Goal: Task Accomplishment & Management: Manage account settings

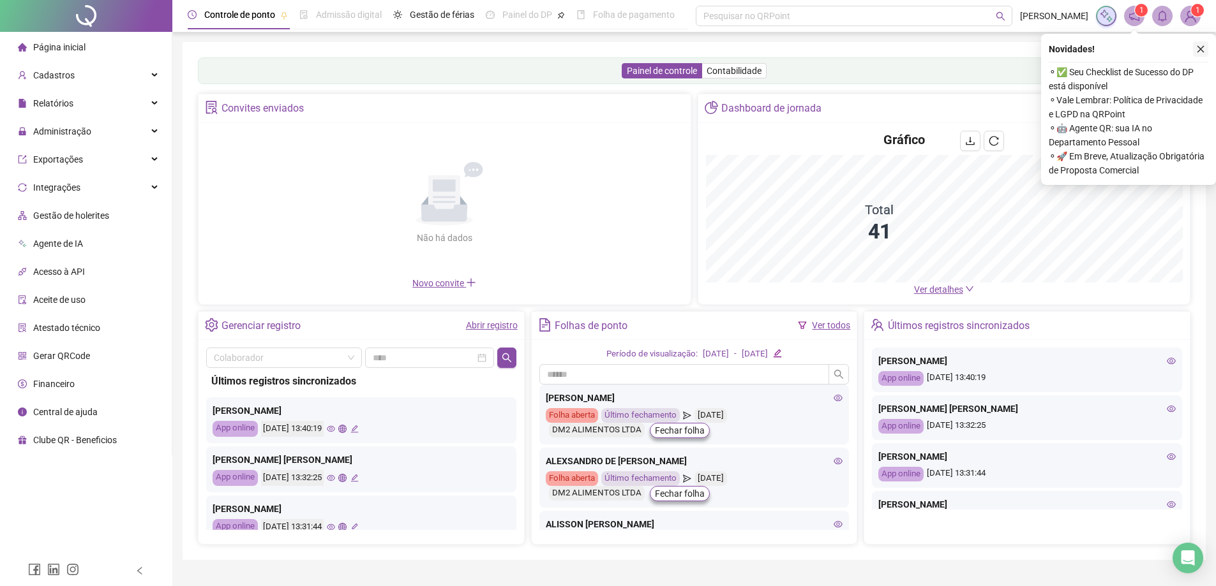
click at [1198, 50] on icon "close" at bounding box center [1200, 49] width 9 height 9
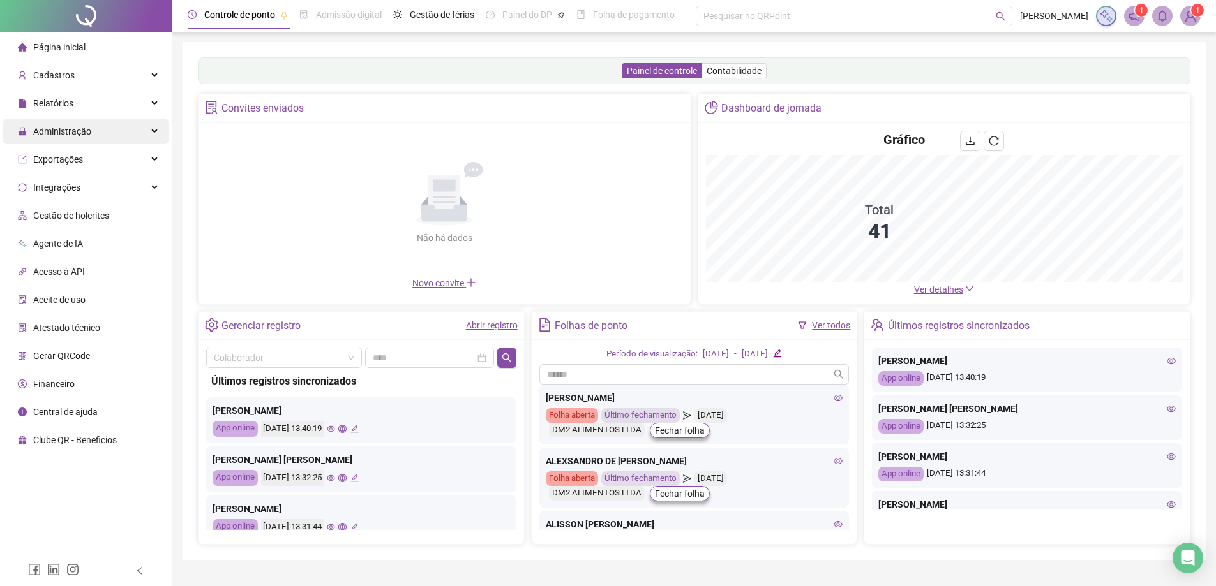
click at [90, 136] on div "Administração" at bounding box center [86, 132] width 167 height 26
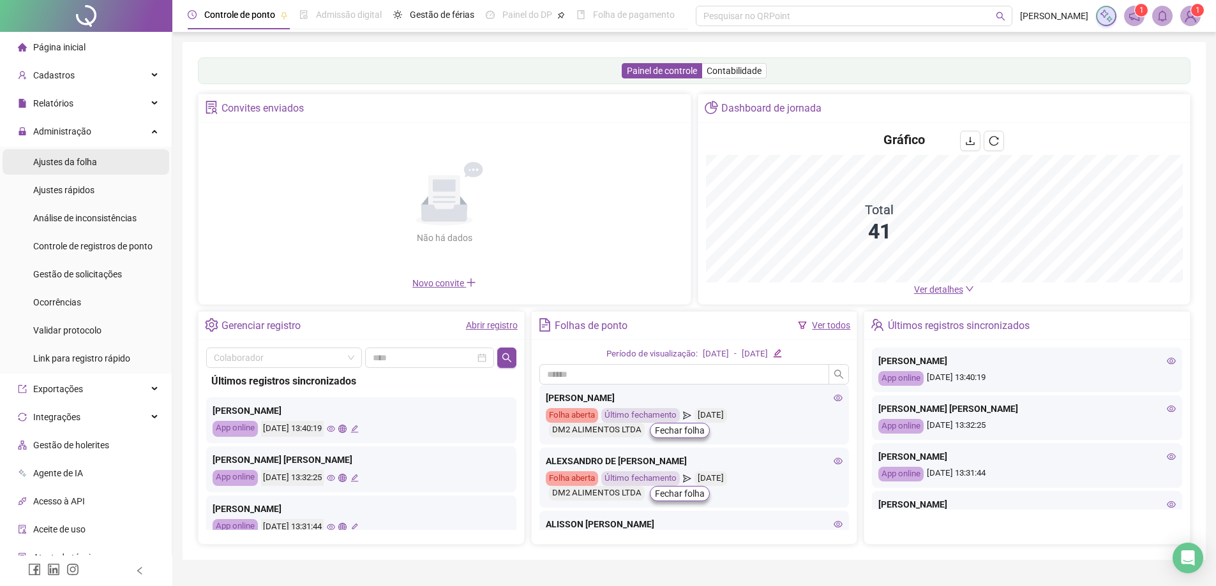
click at [87, 159] on span "Ajustes da folha" at bounding box center [65, 162] width 64 height 10
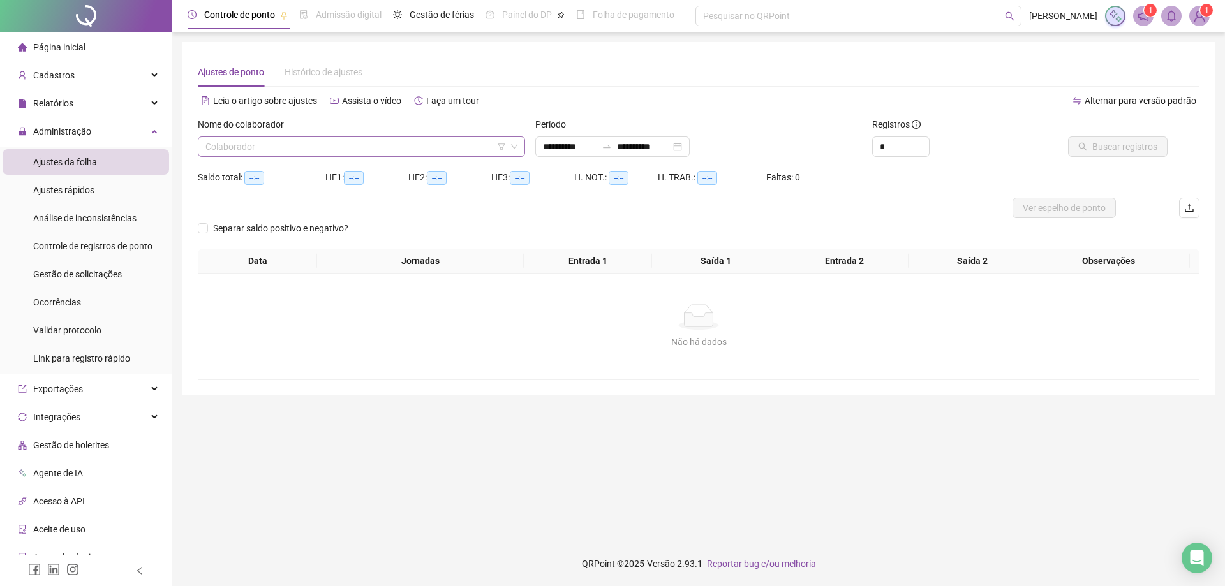
click at [244, 144] on input "search" at bounding box center [355, 146] width 301 height 19
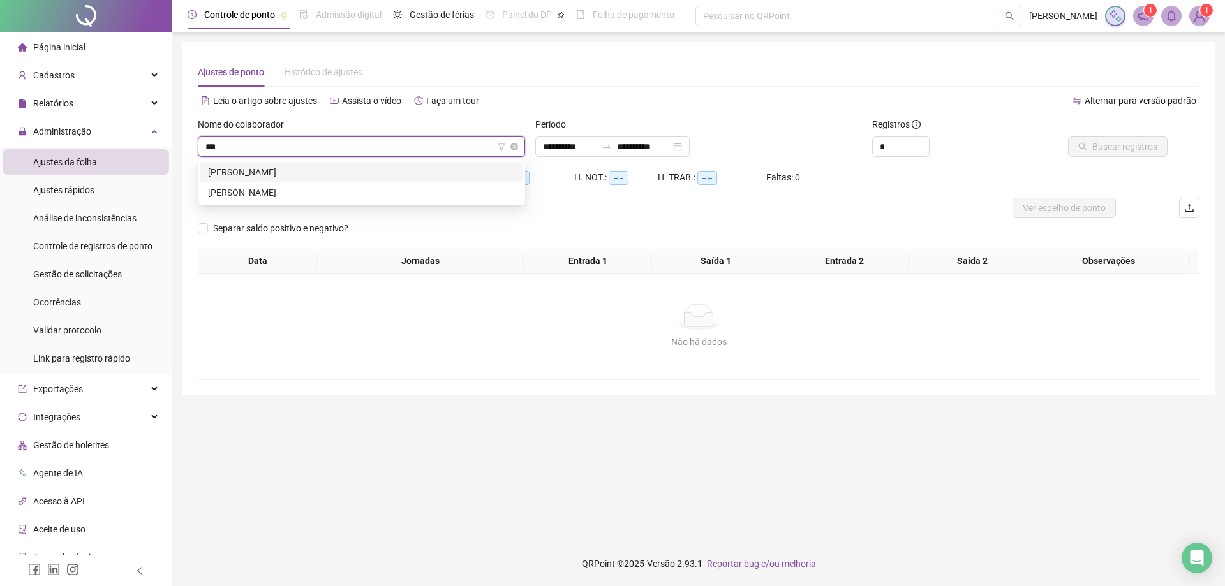
type input "****"
click at [350, 188] on div "[PERSON_NAME]" at bounding box center [361, 193] width 307 height 14
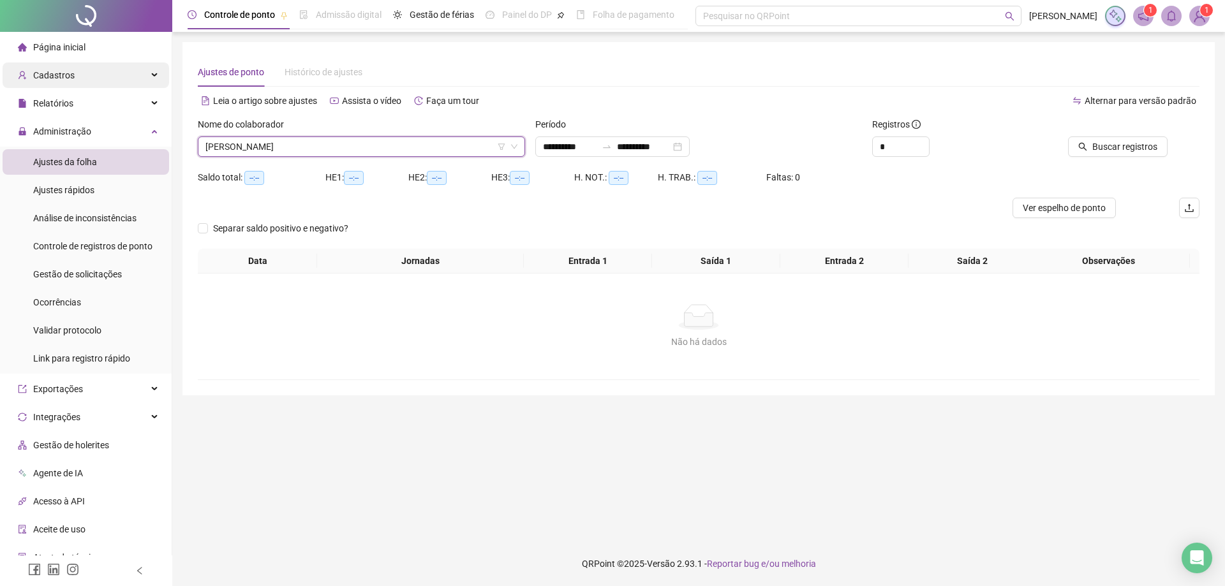
click at [57, 78] on span "Cadastros" at bounding box center [53, 75] width 41 height 10
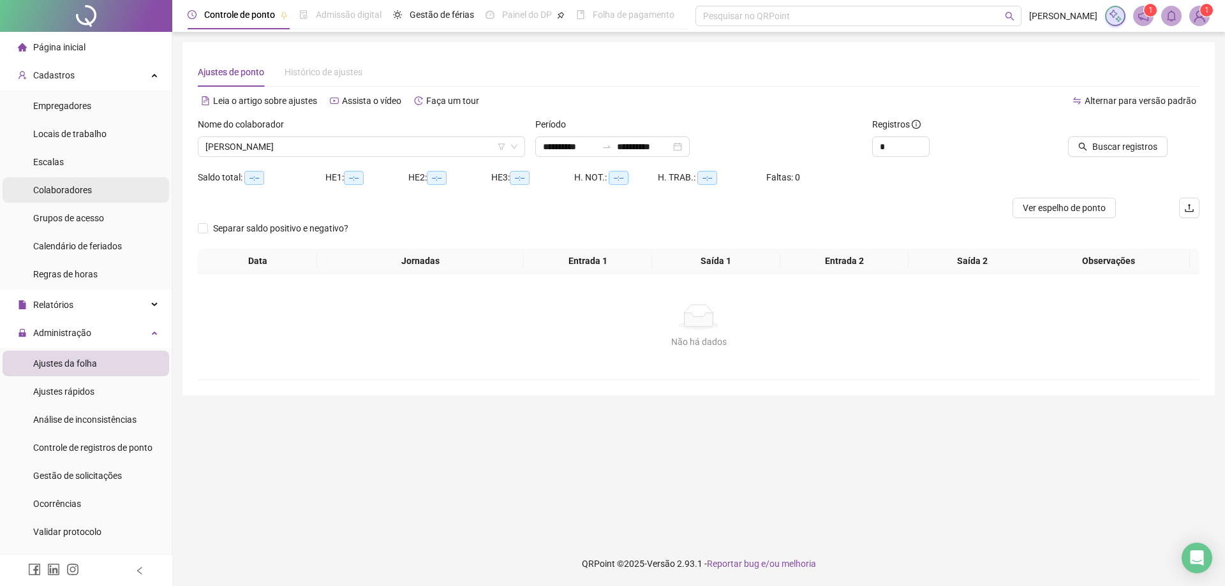
click at [86, 188] on span "Colaboradores" at bounding box center [62, 190] width 59 height 10
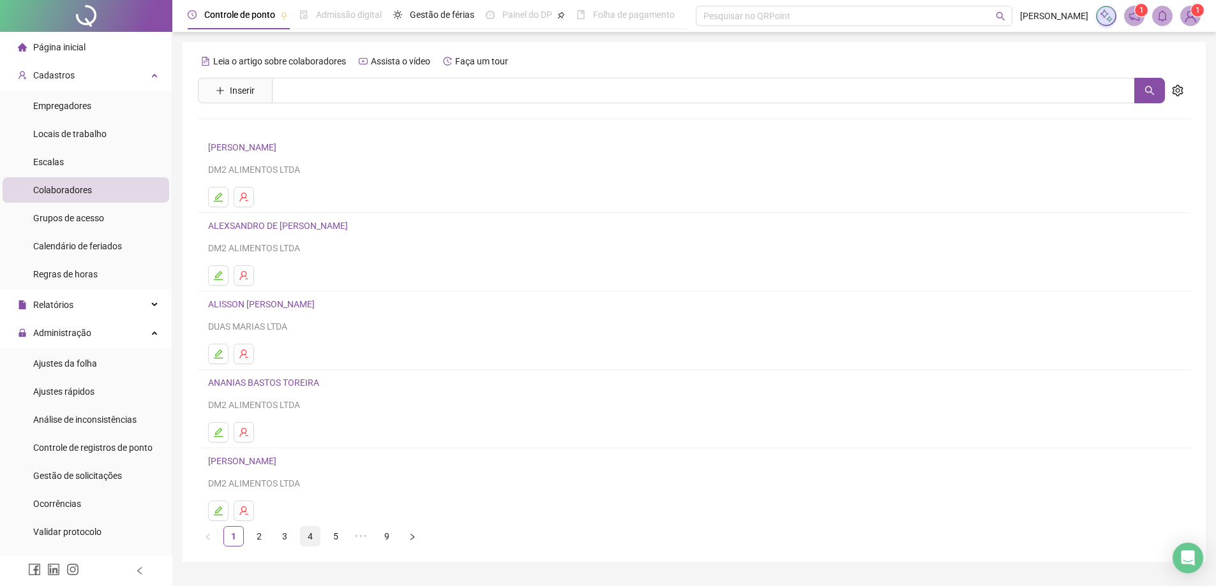
click at [309, 535] on link "4" at bounding box center [310, 536] width 19 height 19
click at [332, 538] on link "5" at bounding box center [335, 536] width 19 height 19
click at [218, 200] on icon "edit" at bounding box center [218, 197] width 10 height 10
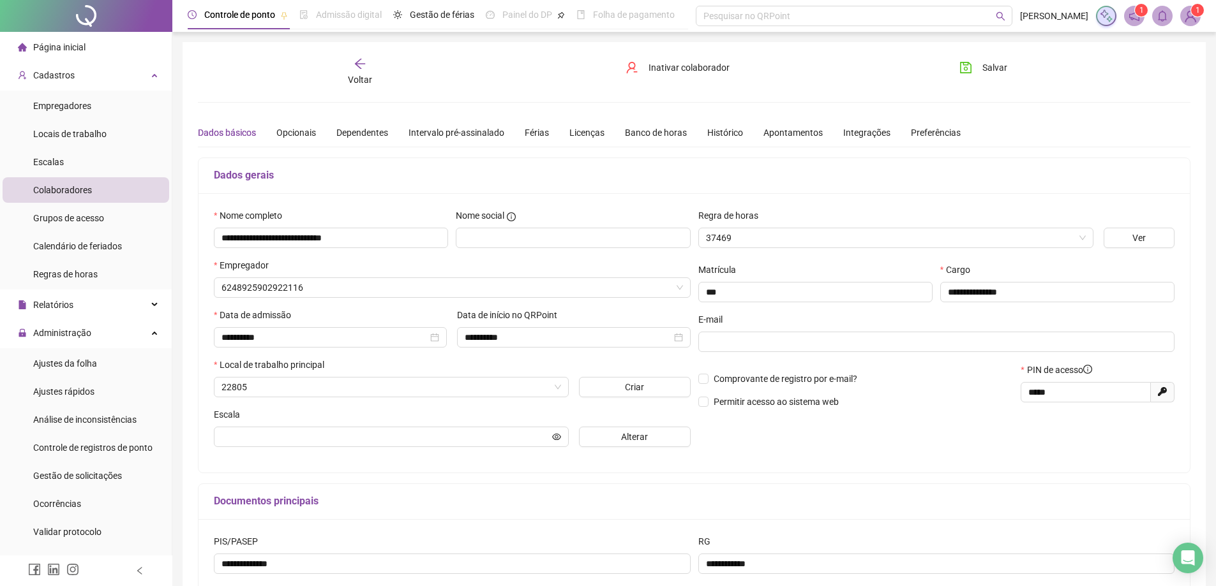
type input "******"
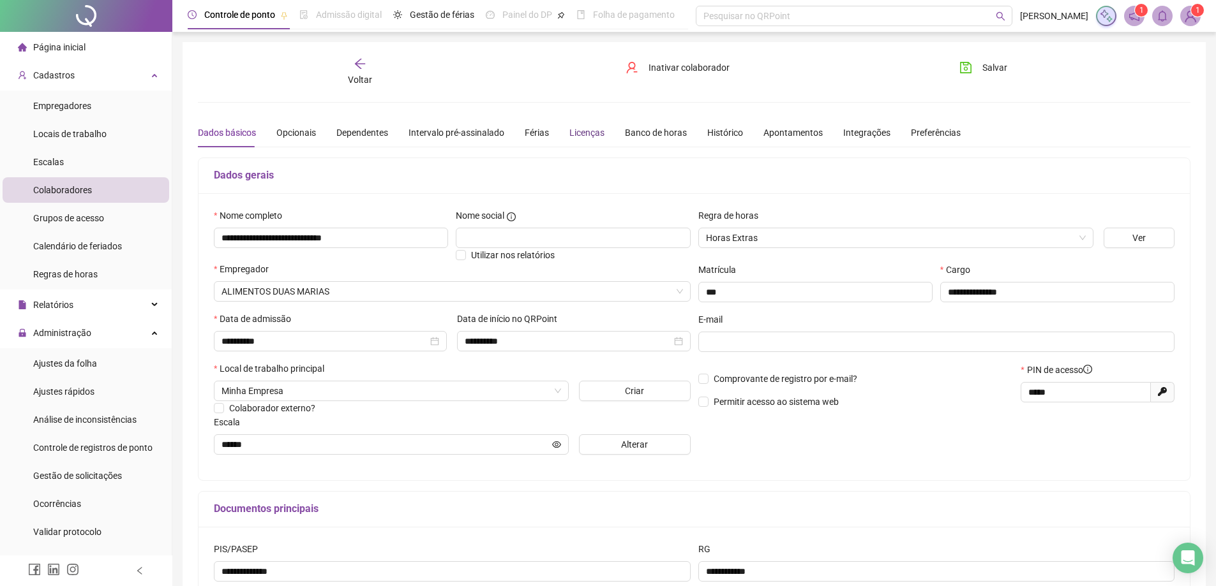
click at [579, 133] on div "Licenças" at bounding box center [586, 133] width 35 height 14
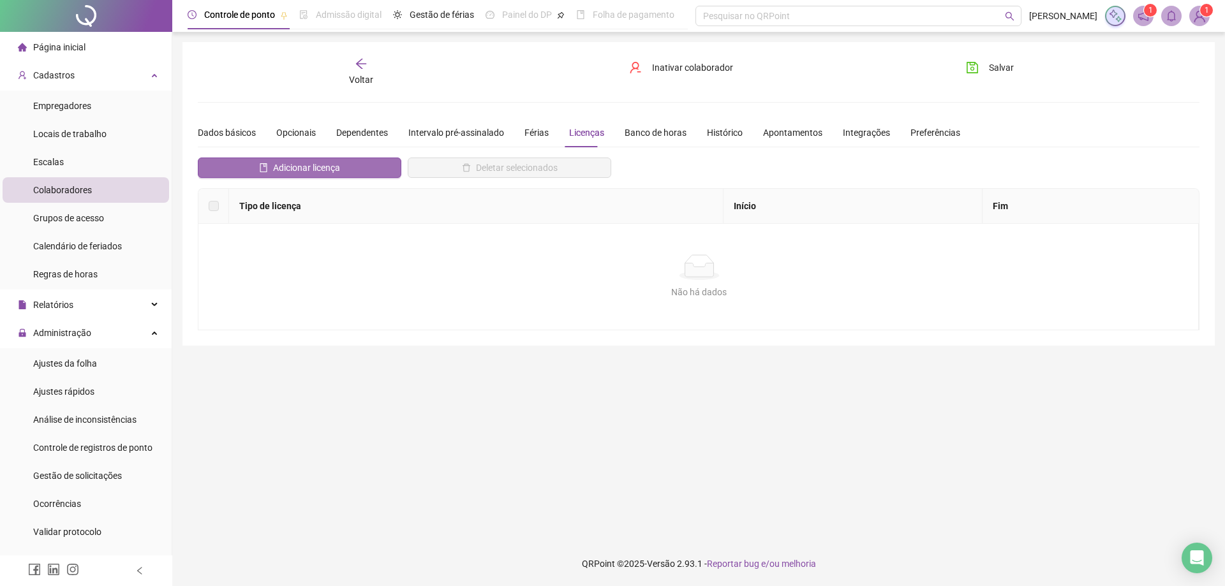
click at [299, 167] on span "Adicionar licença" at bounding box center [306, 168] width 67 height 14
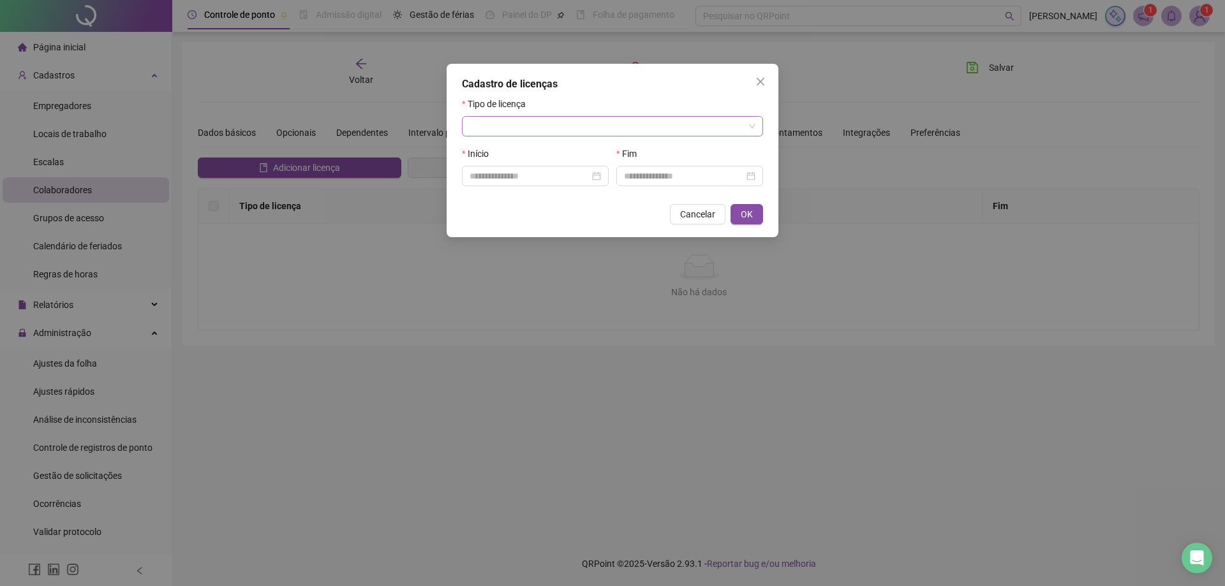
click at [750, 123] on span at bounding box center [613, 126] width 286 height 19
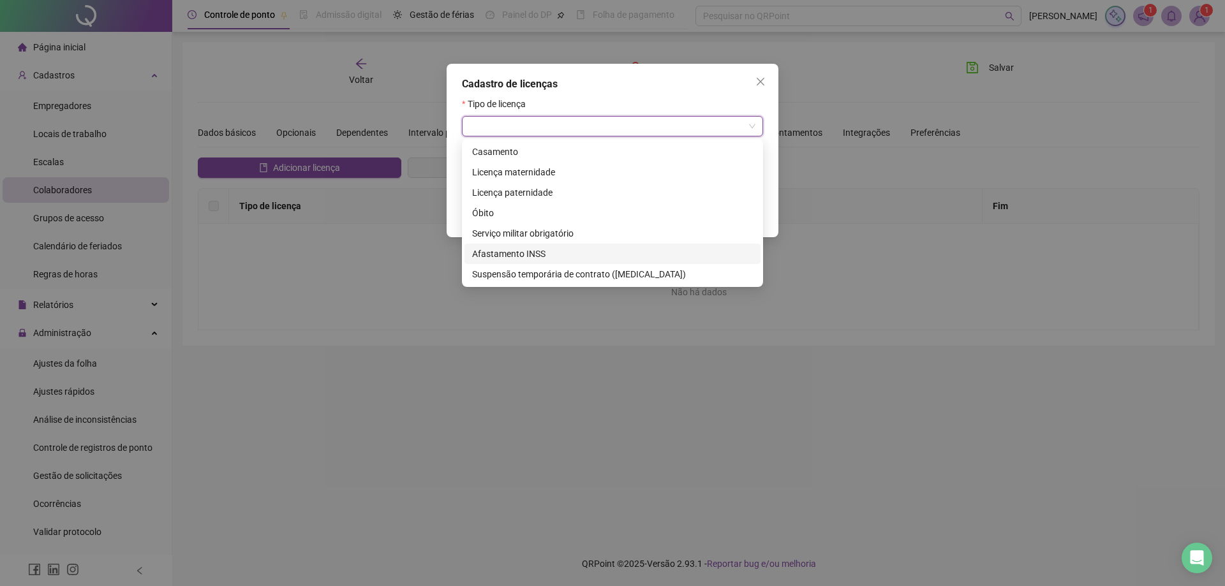
click at [522, 253] on div "Afastamento INSS" at bounding box center [612, 254] width 281 height 14
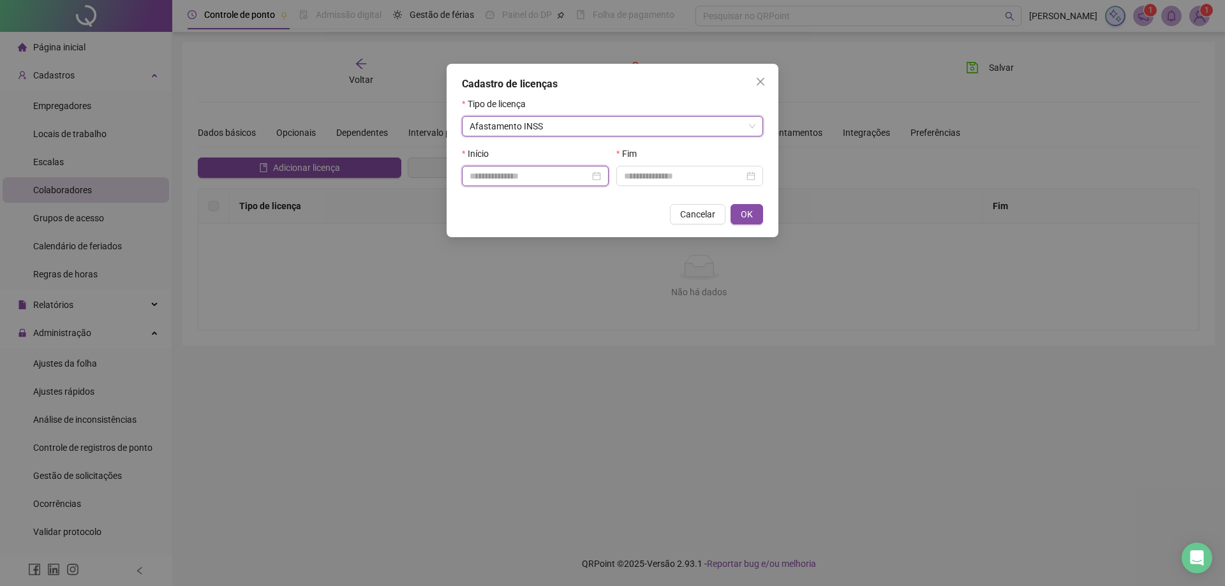
click at [587, 173] on input at bounding box center [530, 176] width 120 height 14
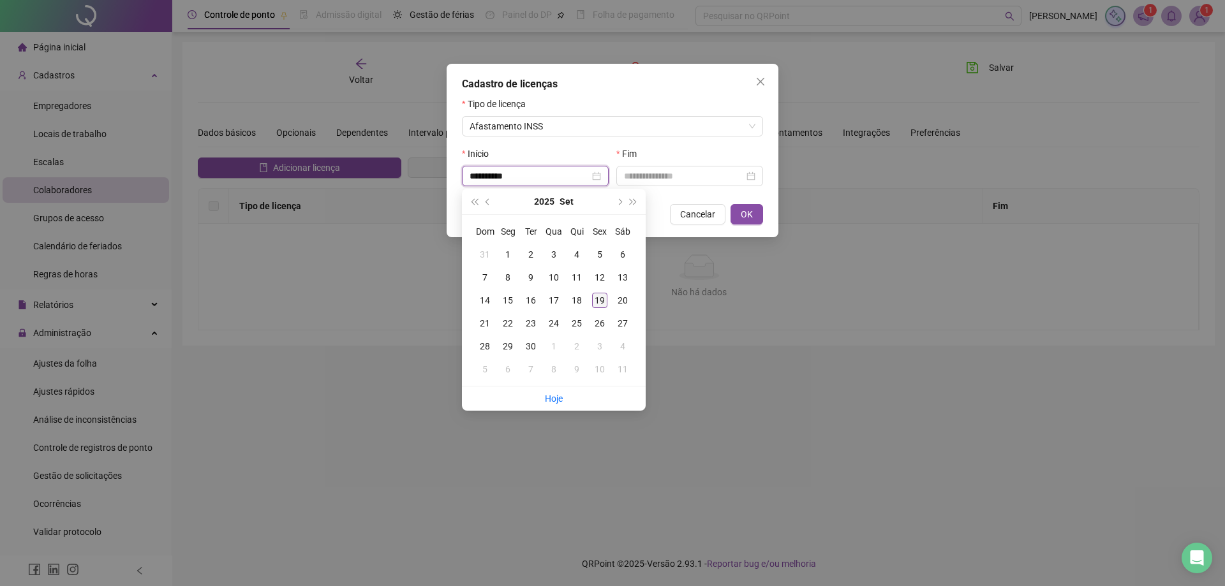
type input "**********"
click at [602, 301] on div "19" at bounding box center [599, 300] width 15 height 15
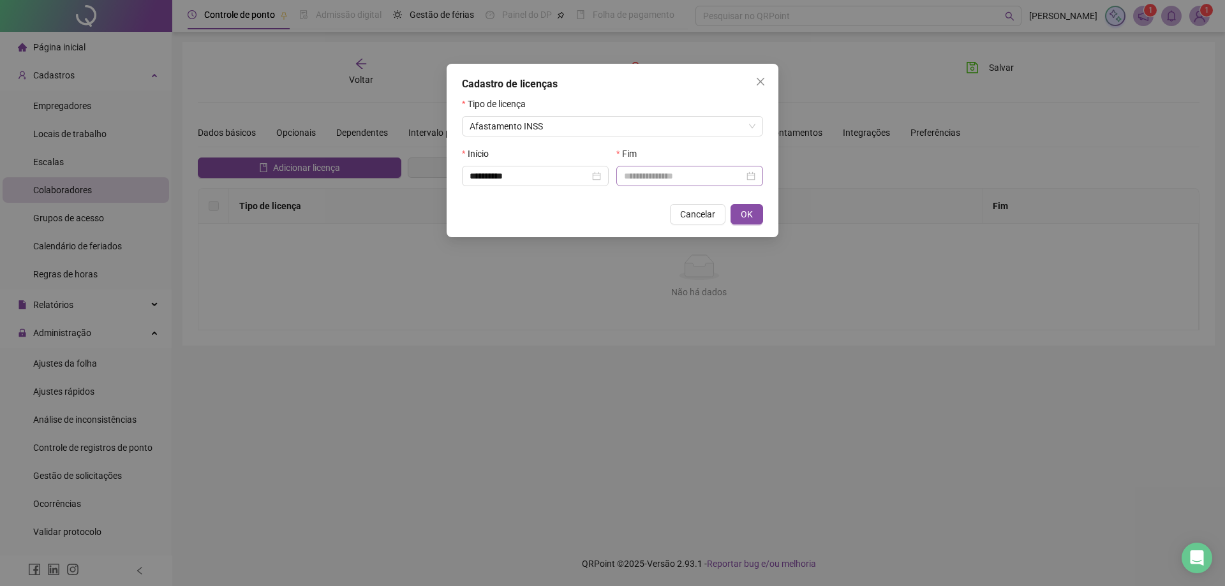
click at [752, 178] on div at bounding box center [689, 176] width 131 height 14
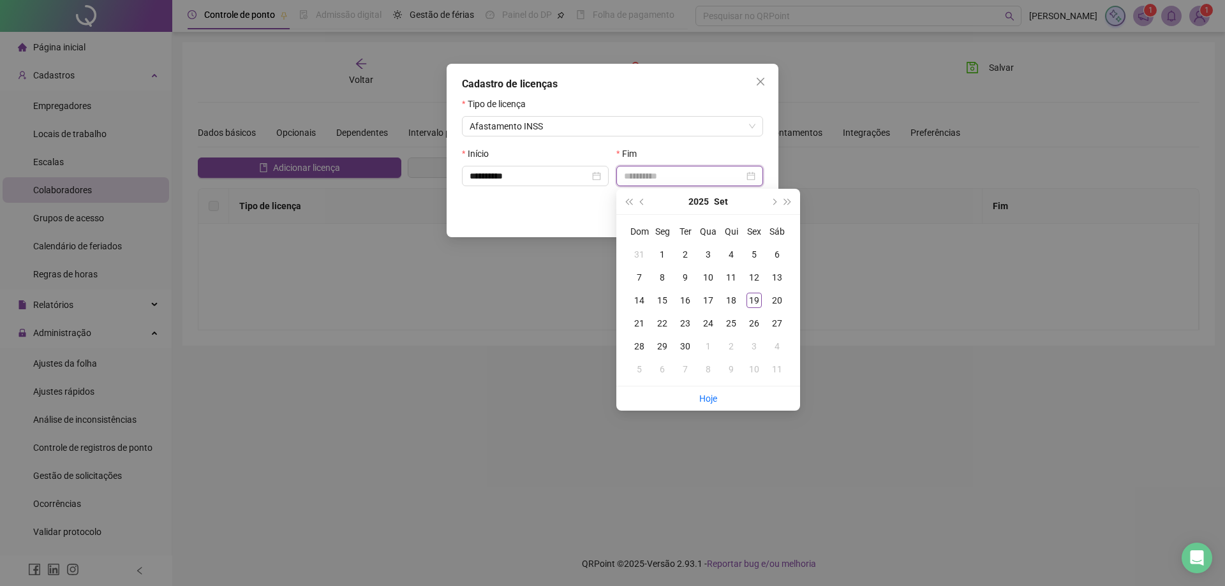
type input "**********"
click at [785, 202] on span "super-next-year" at bounding box center [788, 201] width 6 height 6
click at [627, 204] on button "super-prev-year" at bounding box center [629, 202] width 14 height 26
click at [772, 202] on span "next-year" at bounding box center [773, 201] width 6 height 6
type input "**********"
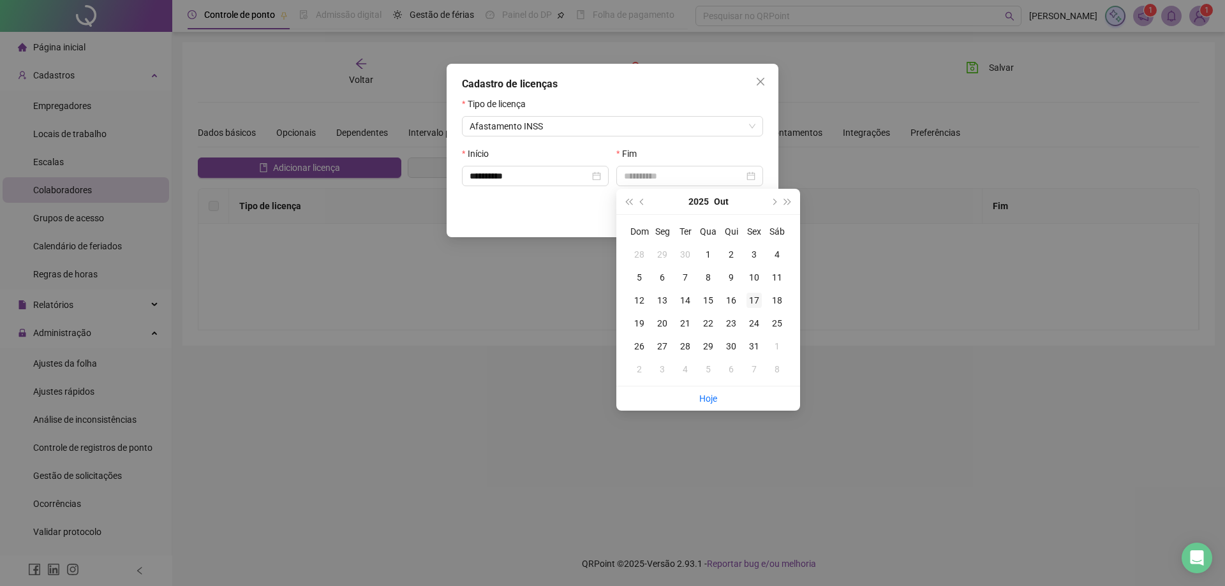
click at [752, 302] on div "17" at bounding box center [754, 300] width 15 height 15
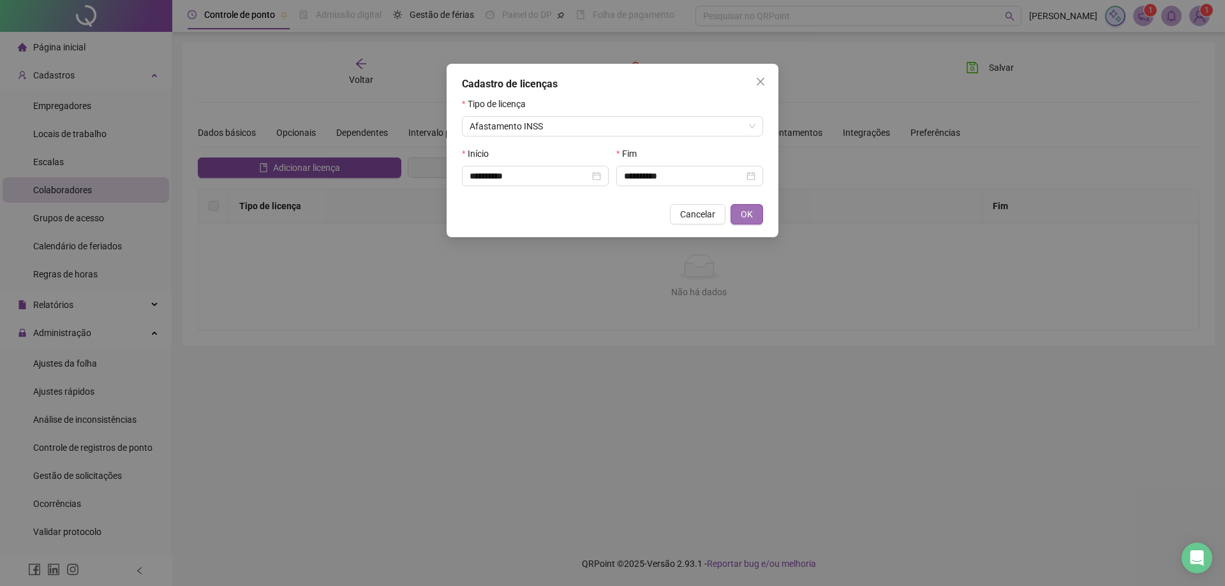
click at [748, 209] on span "OK" at bounding box center [747, 214] width 12 height 14
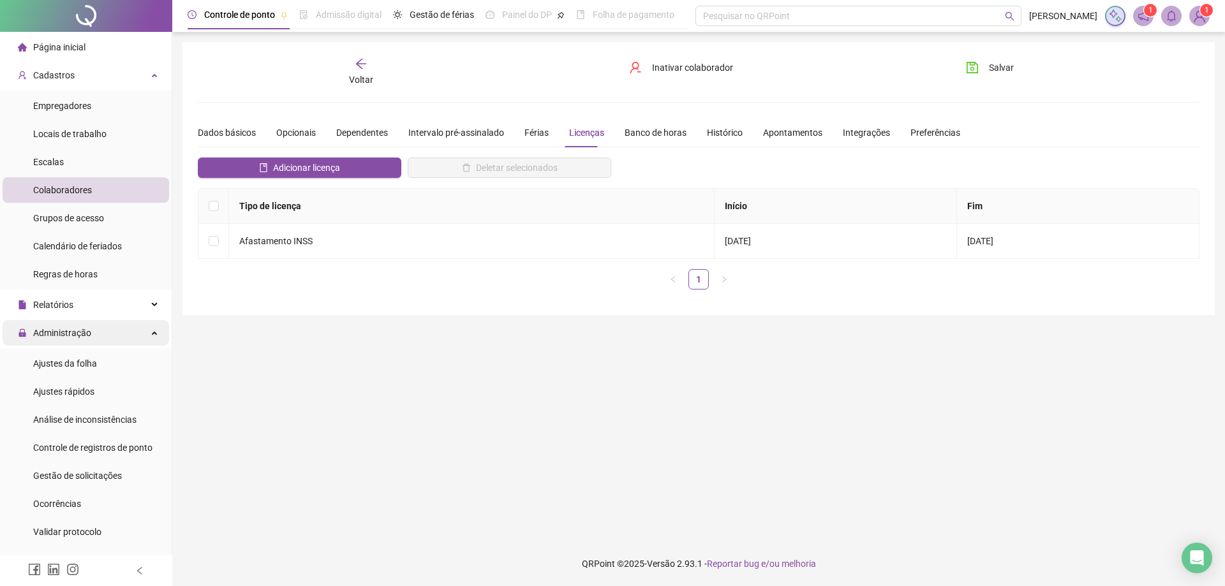
click at [73, 332] on span "Administração" at bounding box center [62, 333] width 58 height 10
click at [71, 328] on span "Administração" at bounding box center [62, 333] width 58 height 10
click at [71, 363] on span "Ajustes da folha" at bounding box center [65, 364] width 64 height 10
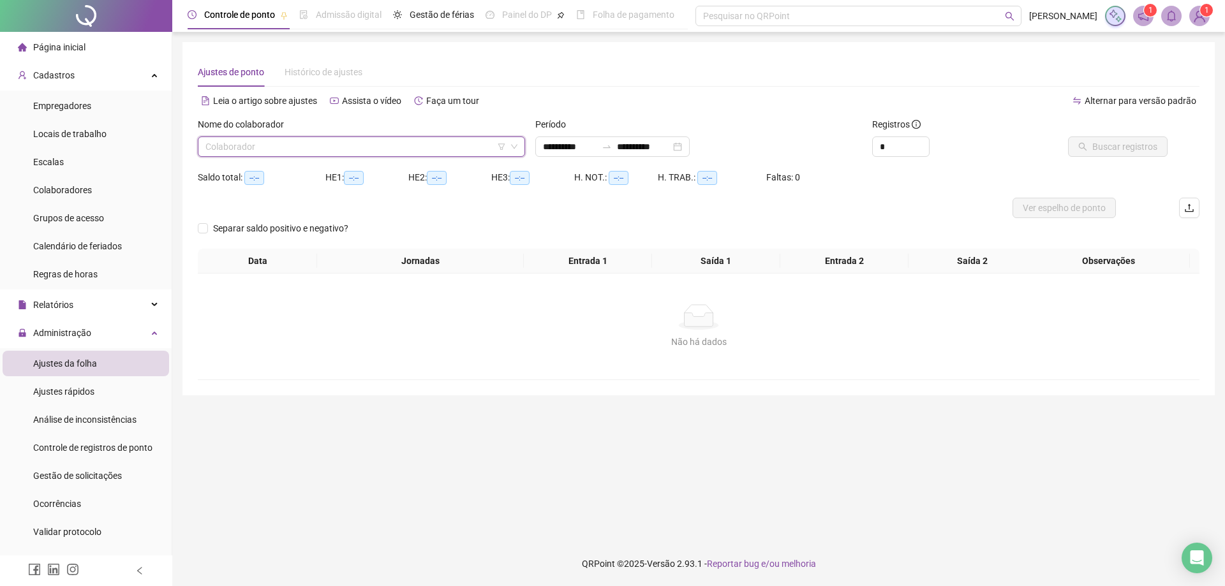
click at [251, 138] on input "search" at bounding box center [355, 146] width 301 height 19
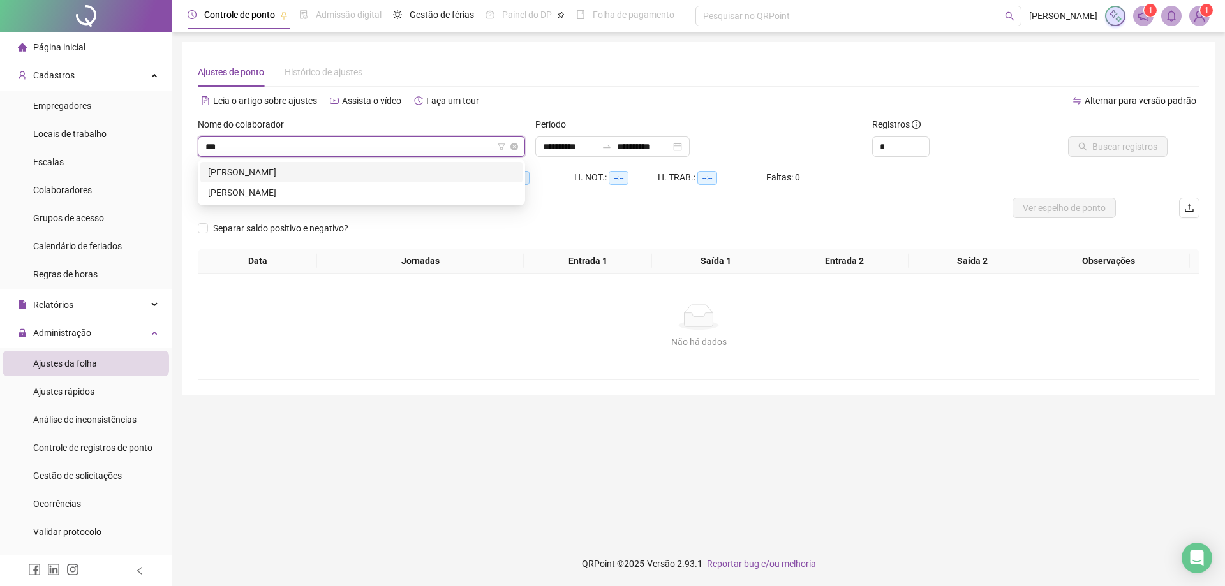
type input "****"
click at [361, 191] on div "[PERSON_NAME]" at bounding box center [361, 193] width 307 height 14
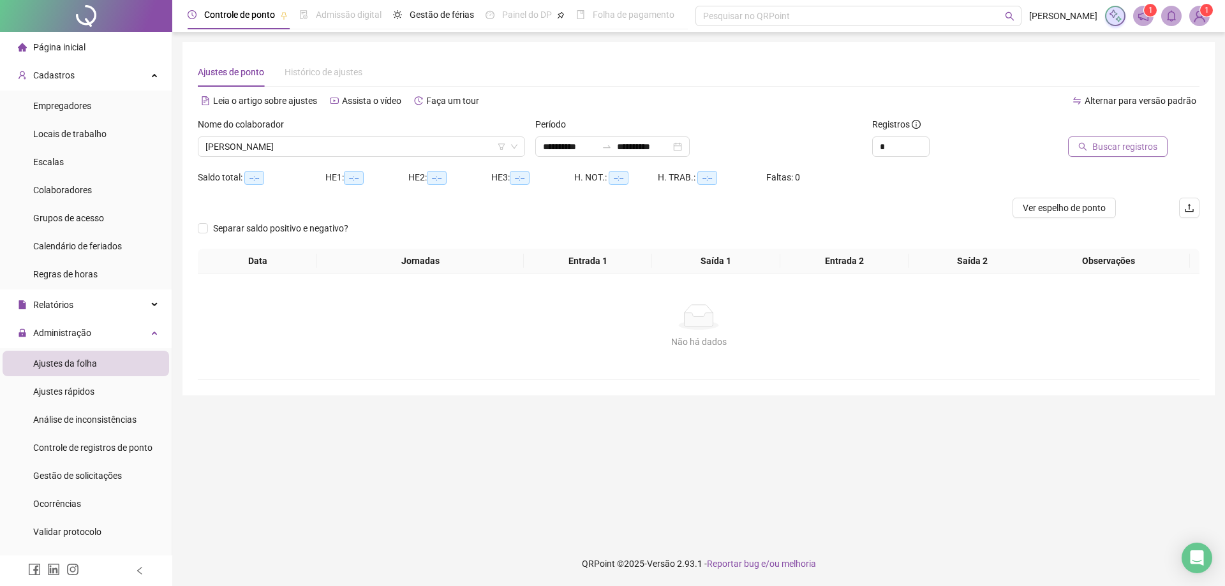
click at [1148, 151] on span "Buscar registros" at bounding box center [1125, 147] width 65 height 14
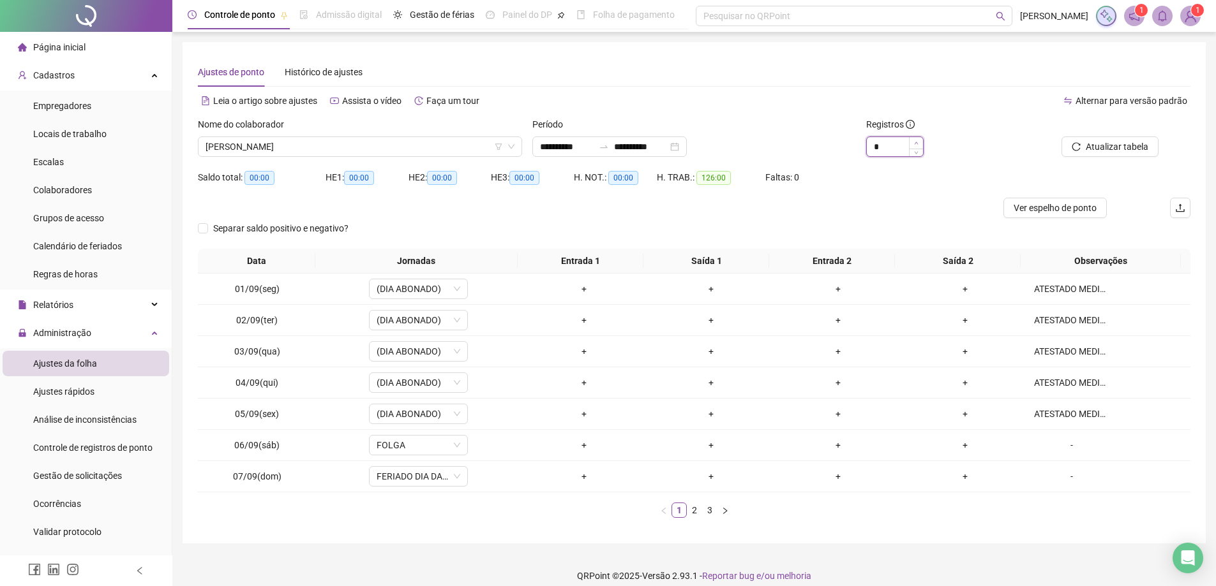
type input "*"
click at [916, 140] on span "Increase Value" at bounding box center [916, 142] width 14 height 11
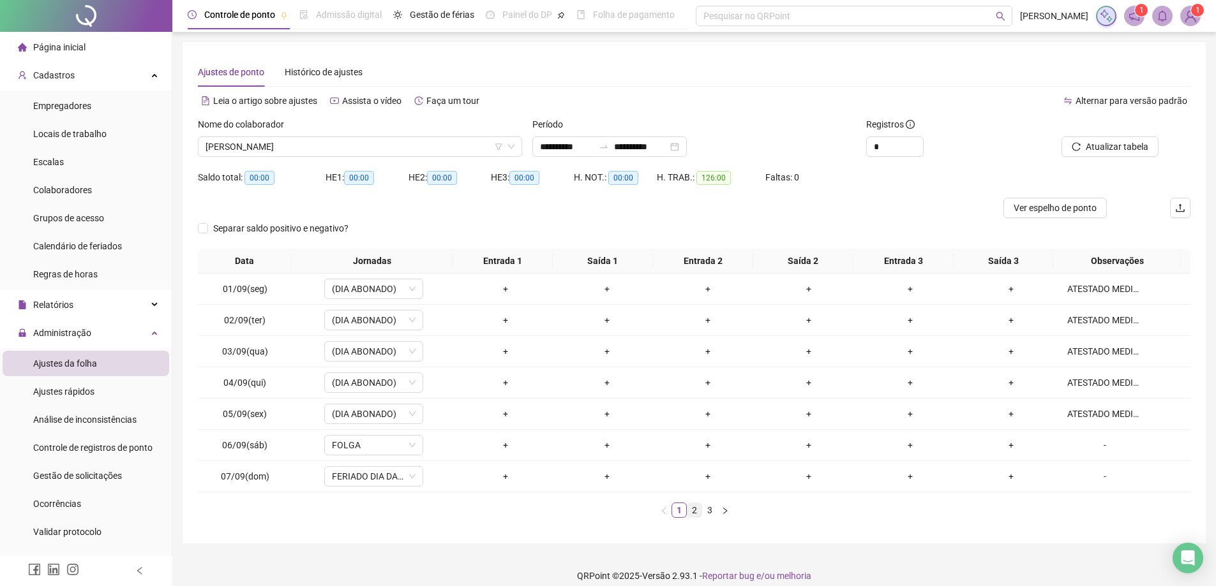
click at [693, 511] on link "2" at bounding box center [694, 511] width 14 height 14
click at [707, 512] on link "3" at bounding box center [710, 511] width 14 height 14
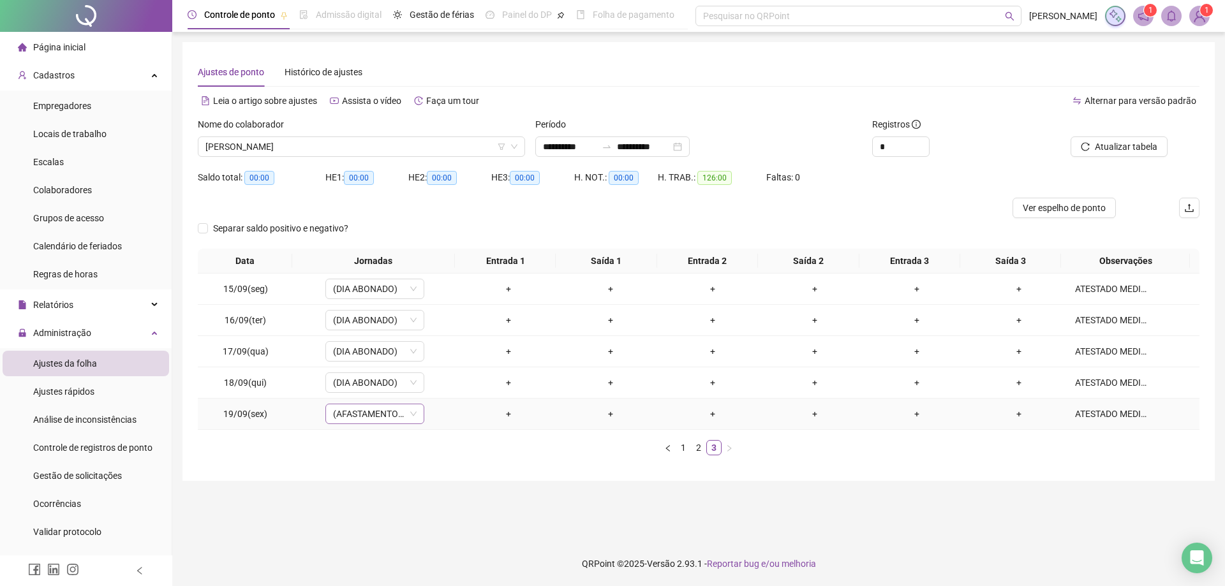
click at [410, 414] on icon "down" at bounding box center [414, 414] width 8 height 8
click at [385, 414] on span "(AFASTAMENTO INSS)" at bounding box center [375, 414] width 84 height 19
click at [1133, 415] on div "ATESTADO MEDICO" at bounding box center [1112, 414] width 75 height 14
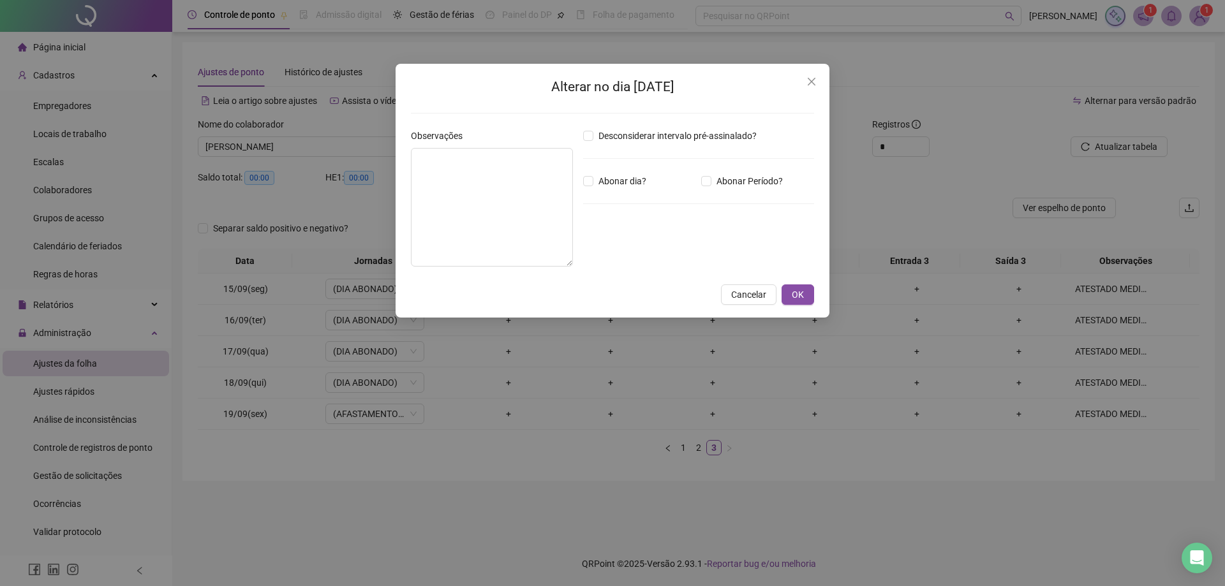
type textarea "**********"
click at [295, 146] on div "**********" at bounding box center [612, 293] width 1225 height 586
click at [804, 299] on button "OK" at bounding box center [798, 295] width 33 height 20
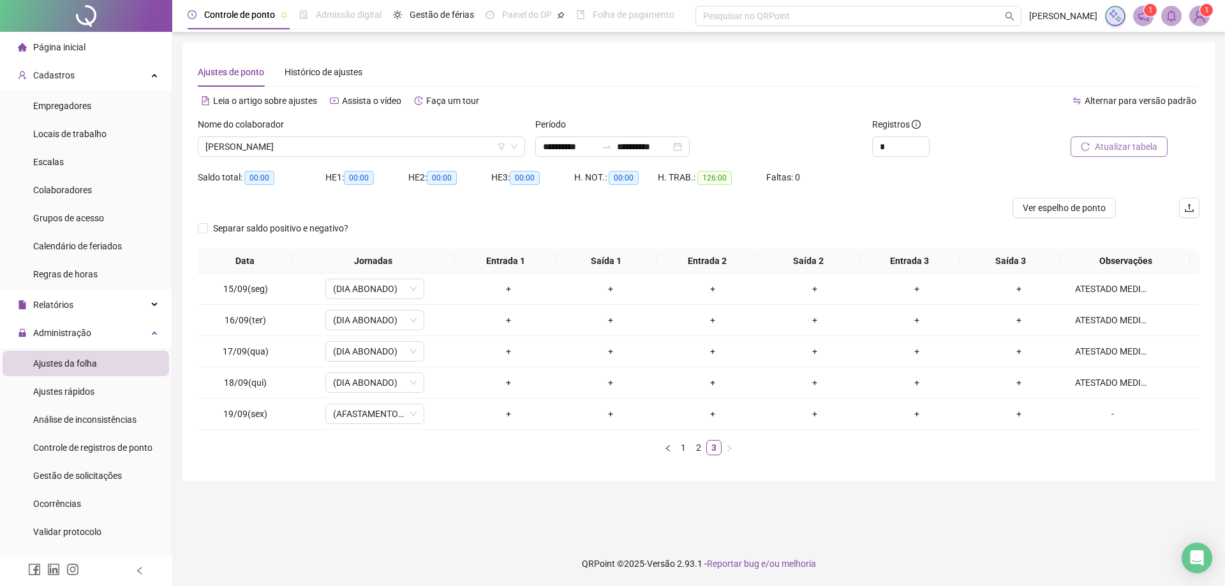
click at [1126, 146] on span "Atualizar tabela" at bounding box center [1126, 147] width 63 height 14
click at [58, 103] on span "Empregadores" at bounding box center [62, 106] width 58 height 10
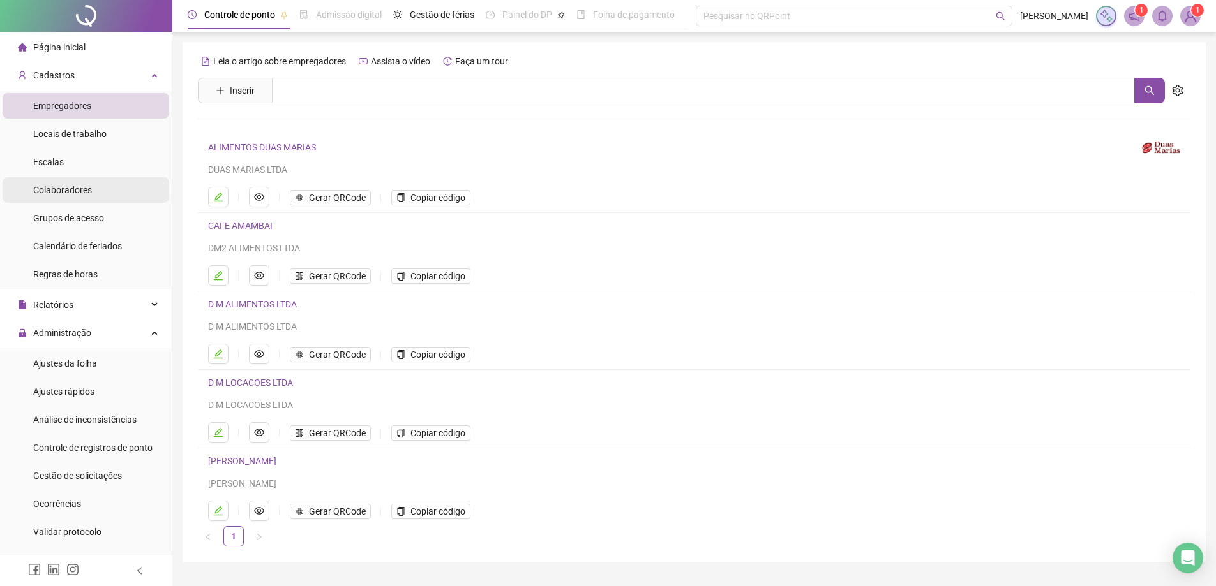
click at [75, 190] on span "Colaboradores" at bounding box center [62, 190] width 59 height 10
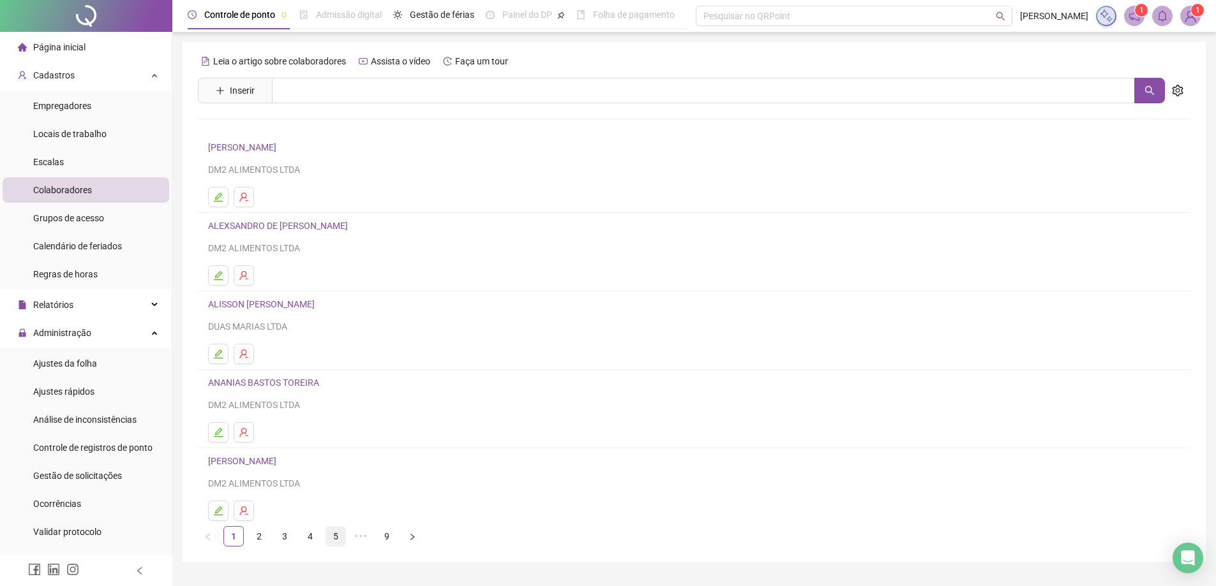
click at [331, 534] on link "5" at bounding box center [335, 536] width 19 height 19
click at [218, 198] on icon "edit" at bounding box center [218, 197] width 10 height 10
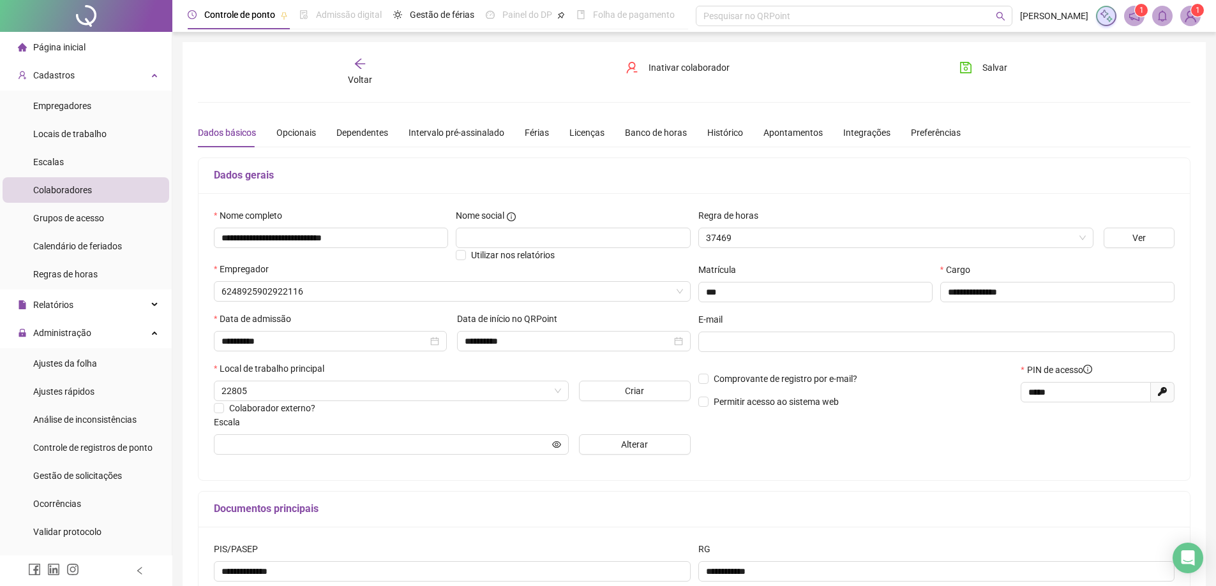
type input "******"
click at [583, 131] on div "Licenças" at bounding box center [586, 133] width 35 height 14
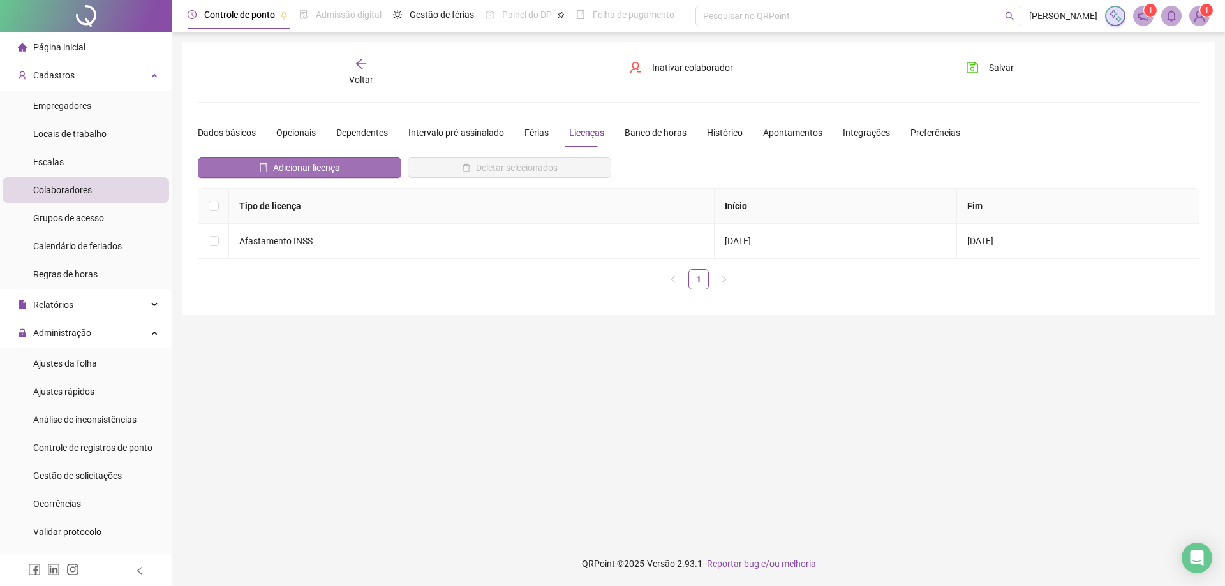
click at [336, 169] on span "Adicionar licença" at bounding box center [306, 168] width 67 height 14
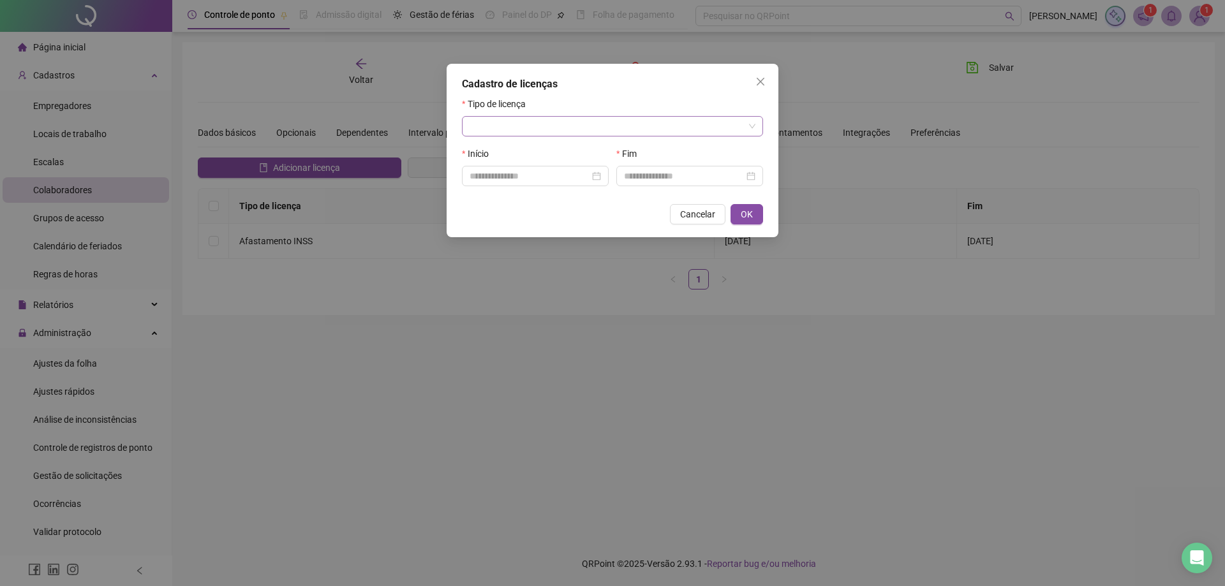
click at [751, 123] on span at bounding box center [613, 126] width 286 height 19
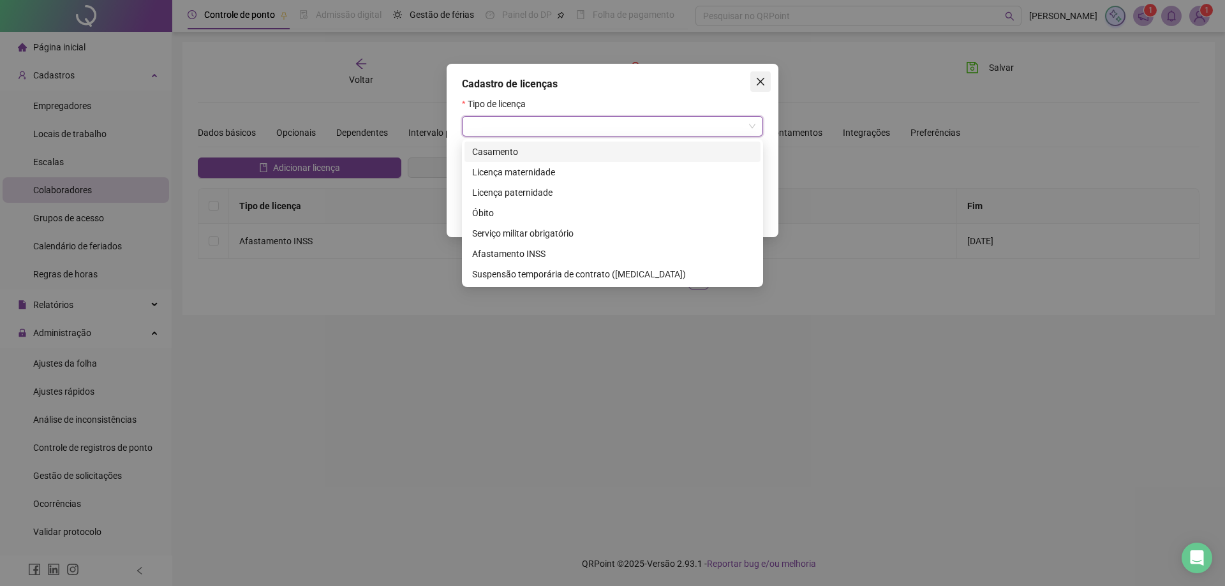
click at [758, 82] on icon "close" at bounding box center [761, 82] width 10 height 10
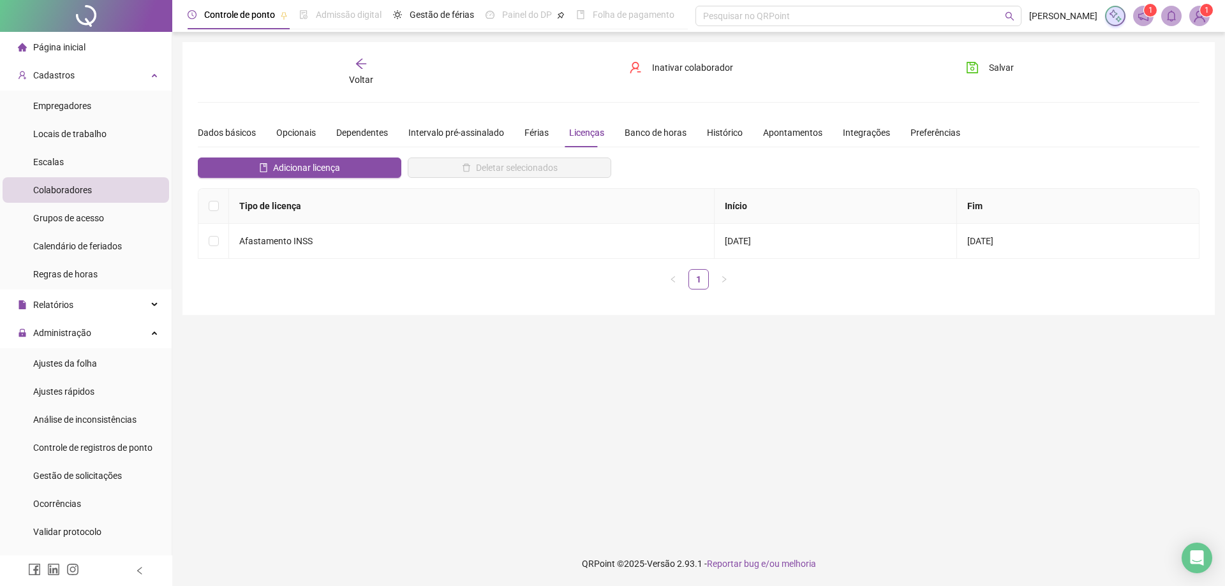
click at [728, 401] on main "**********" at bounding box center [699, 286] width 1033 height 489
click at [53, 111] on span "Empregadores" at bounding box center [62, 106] width 58 height 10
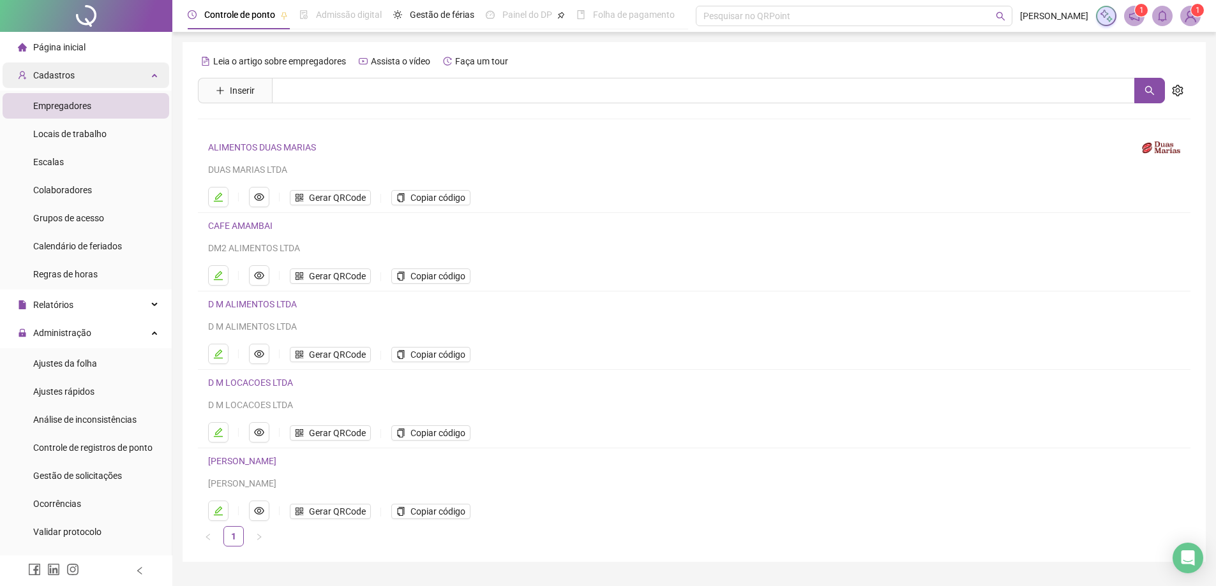
click at [59, 73] on span "Cadastros" at bounding box center [53, 75] width 41 height 10
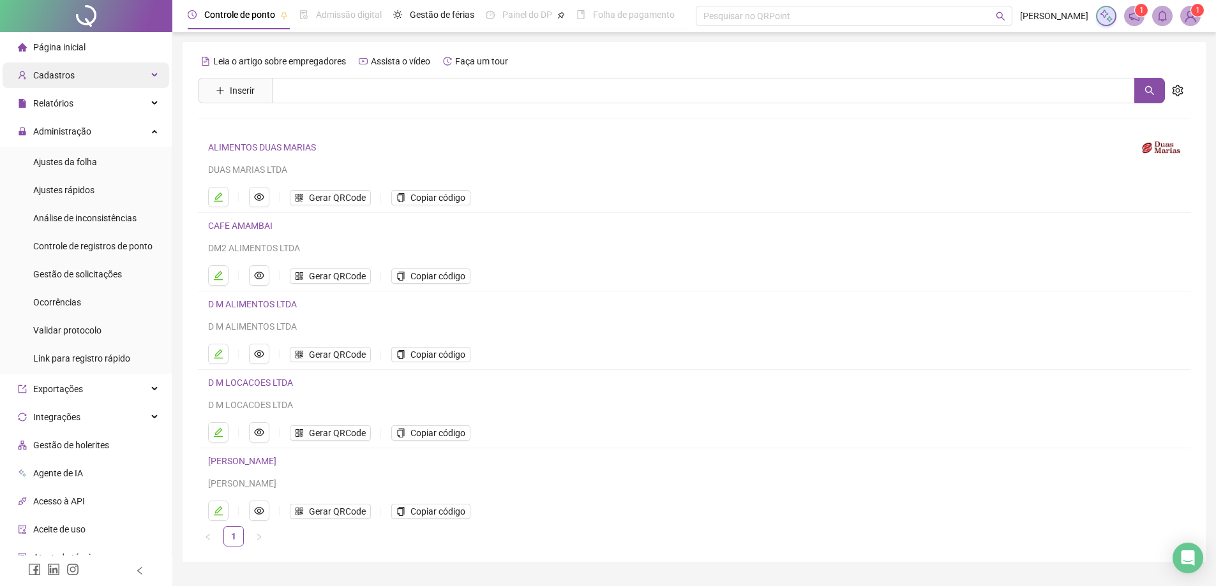
click at [59, 73] on span "Cadastros" at bounding box center [53, 75] width 41 height 10
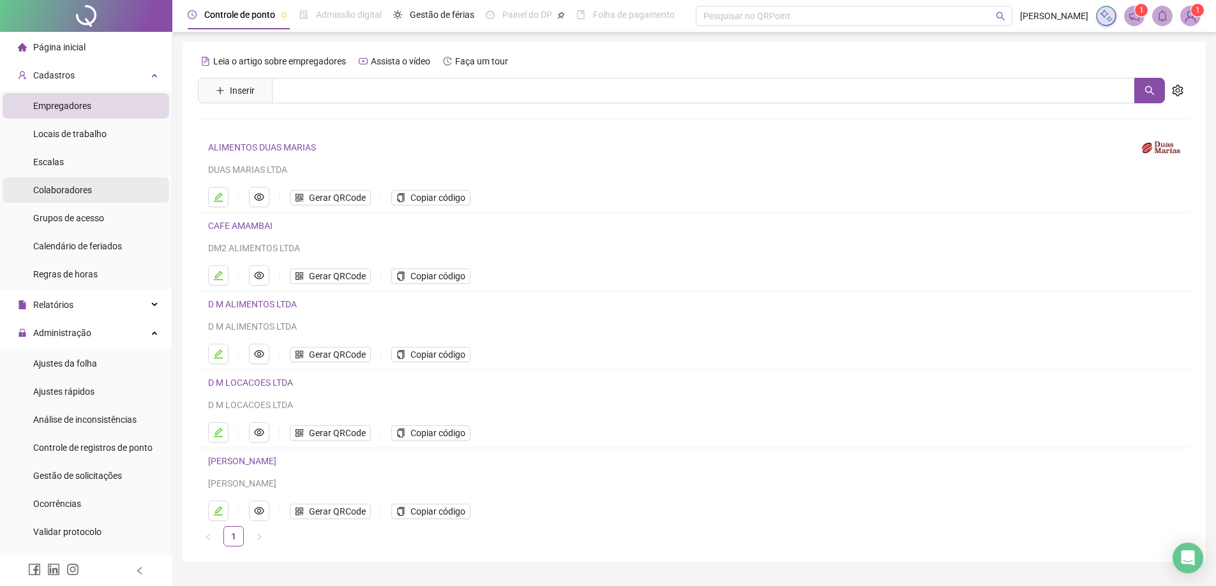
click at [71, 189] on span "Colaboradores" at bounding box center [62, 190] width 59 height 10
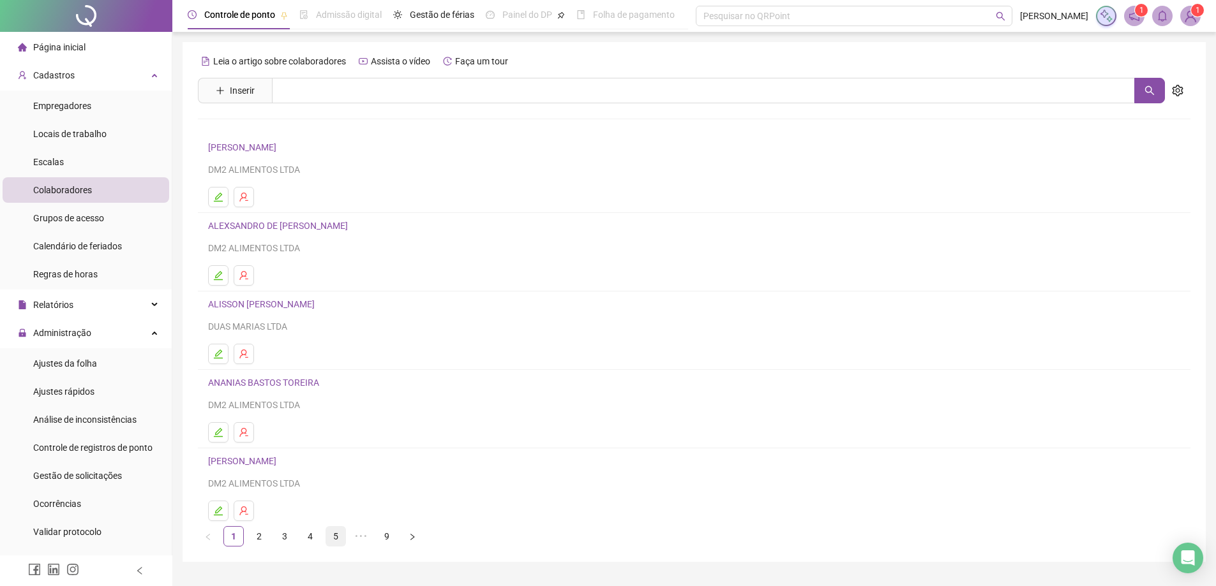
click at [338, 537] on link "5" at bounding box center [335, 536] width 19 height 19
click at [220, 200] on icon "edit" at bounding box center [218, 197] width 10 height 10
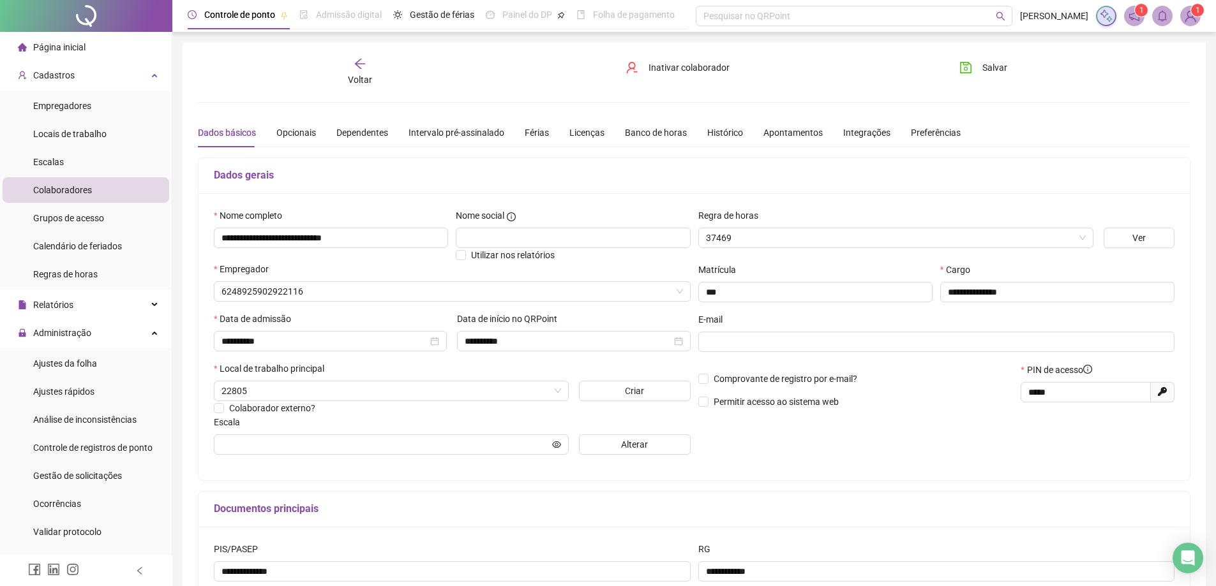
type input "******"
click at [584, 132] on div "Licenças" at bounding box center [586, 133] width 35 height 14
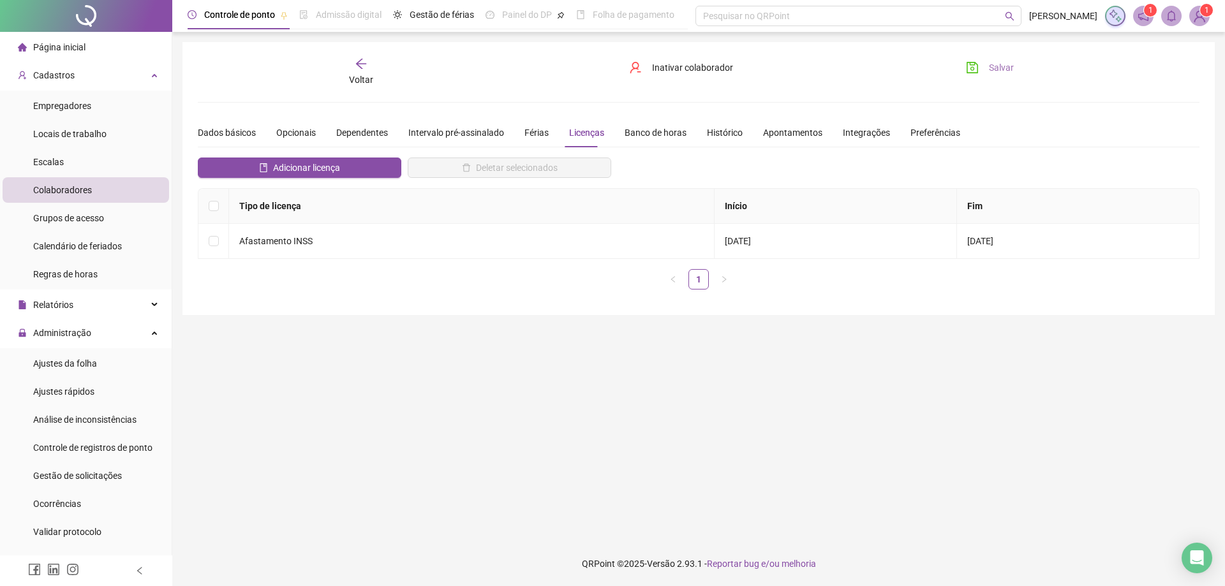
click at [1008, 66] on span "Salvar" at bounding box center [1001, 68] width 25 height 14
click at [75, 365] on span "Ajustes da folha" at bounding box center [65, 364] width 64 height 10
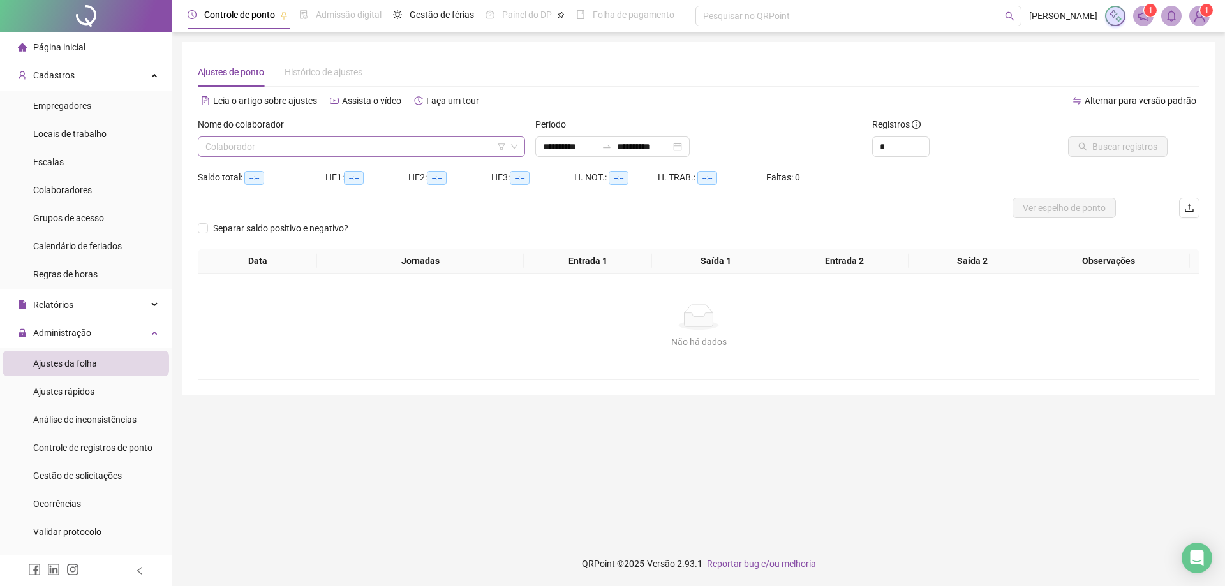
click at [244, 147] on input "search" at bounding box center [355, 146] width 301 height 19
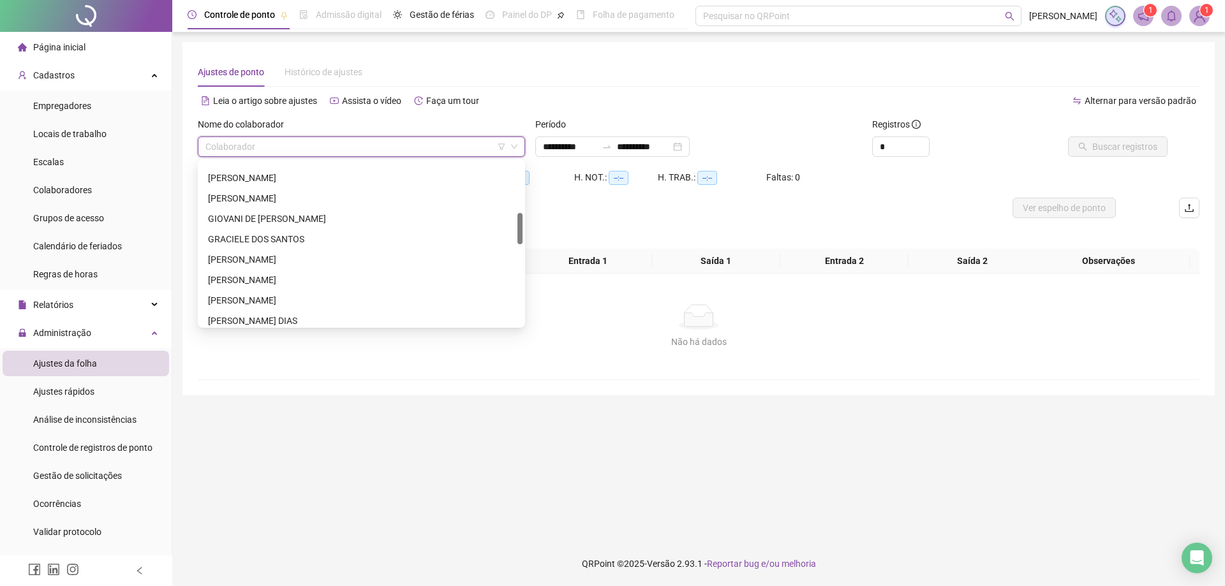
scroll to position [283, 0]
drag, startPoint x: 518, startPoint y: 168, endPoint x: 526, endPoint y: 224, distance: 56.1
click at [526, 224] on body "**********" at bounding box center [612, 293] width 1225 height 586
click at [275, 276] on div "[PERSON_NAME]" at bounding box center [361, 277] width 307 height 14
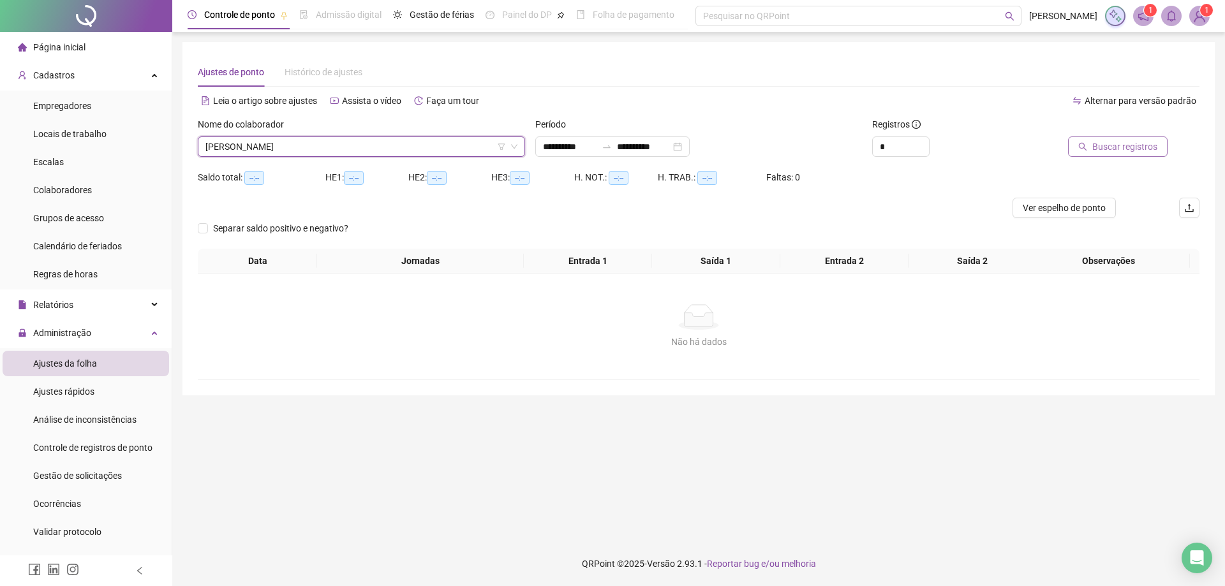
click at [1123, 149] on span "Buscar registros" at bounding box center [1125, 147] width 65 height 14
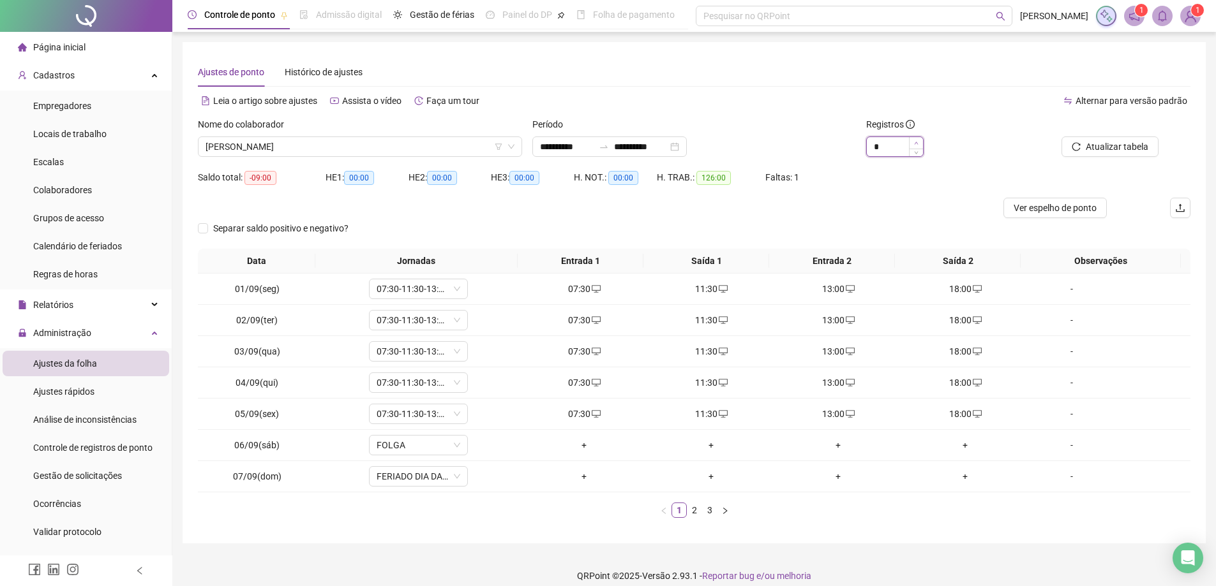
click at [914, 143] on icon "up" at bounding box center [916, 143] width 4 height 4
type input "*"
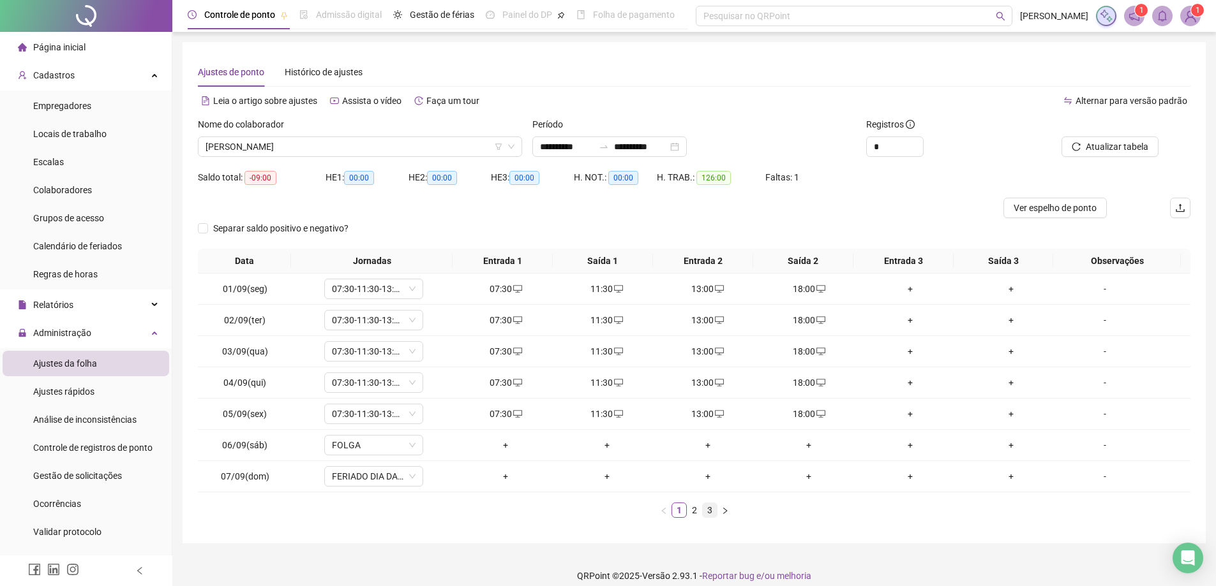
click at [712, 512] on link "3" at bounding box center [710, 511] width 14 height 14
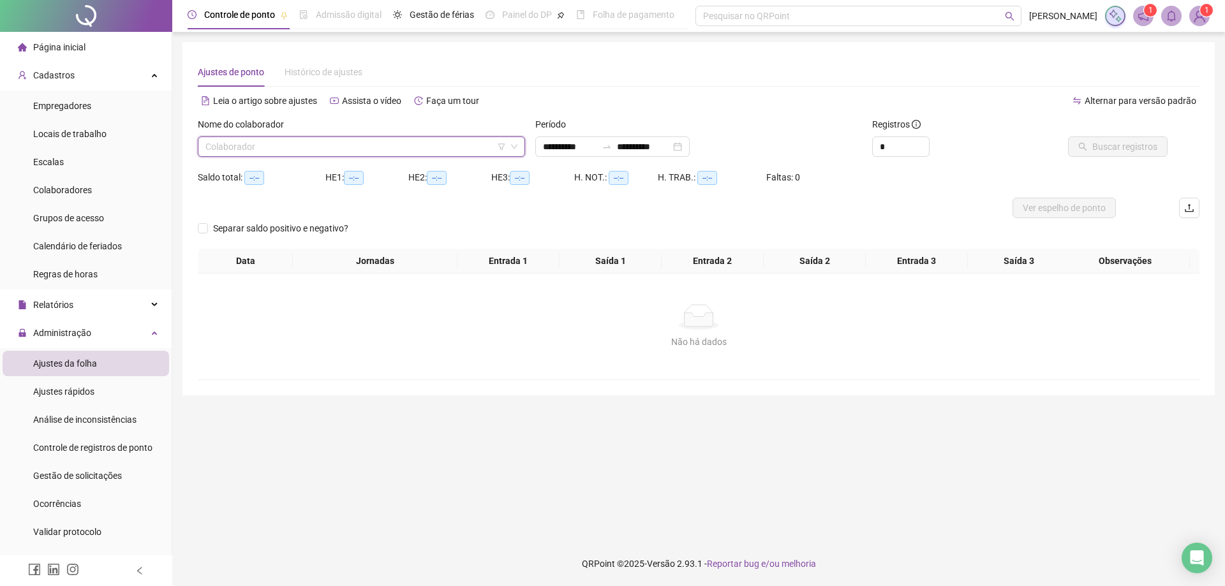
click at [480, 150] on input "search" at bounding box center [355, 146] width 301 height 19
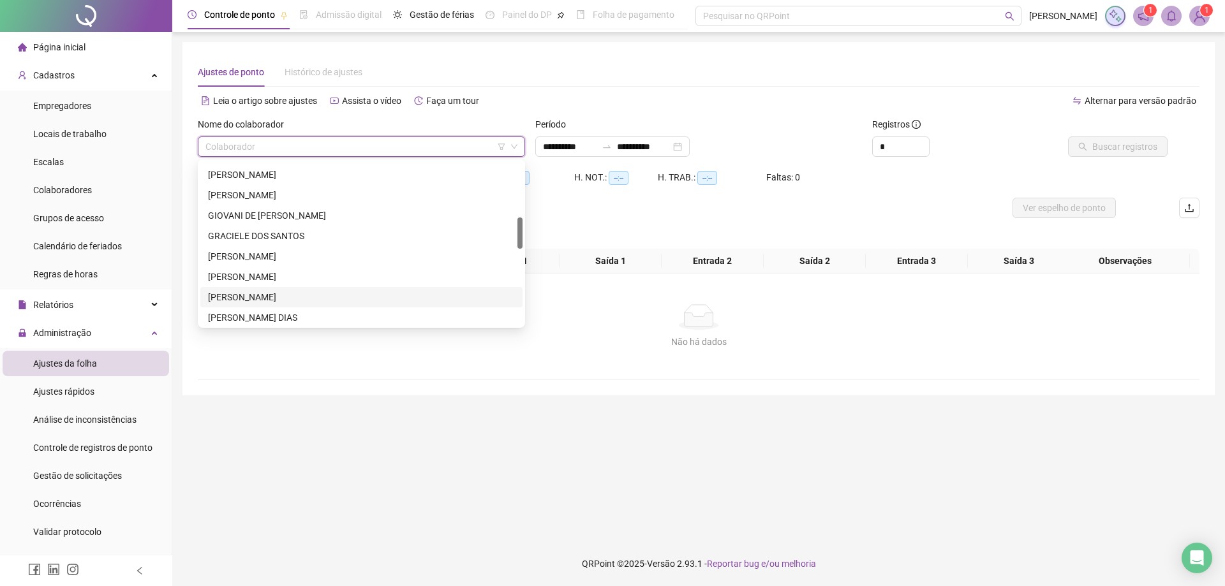
click at [248, 294] on div "[PERSON_NAME]" at bounding box center [361, 297] width 307 height 14
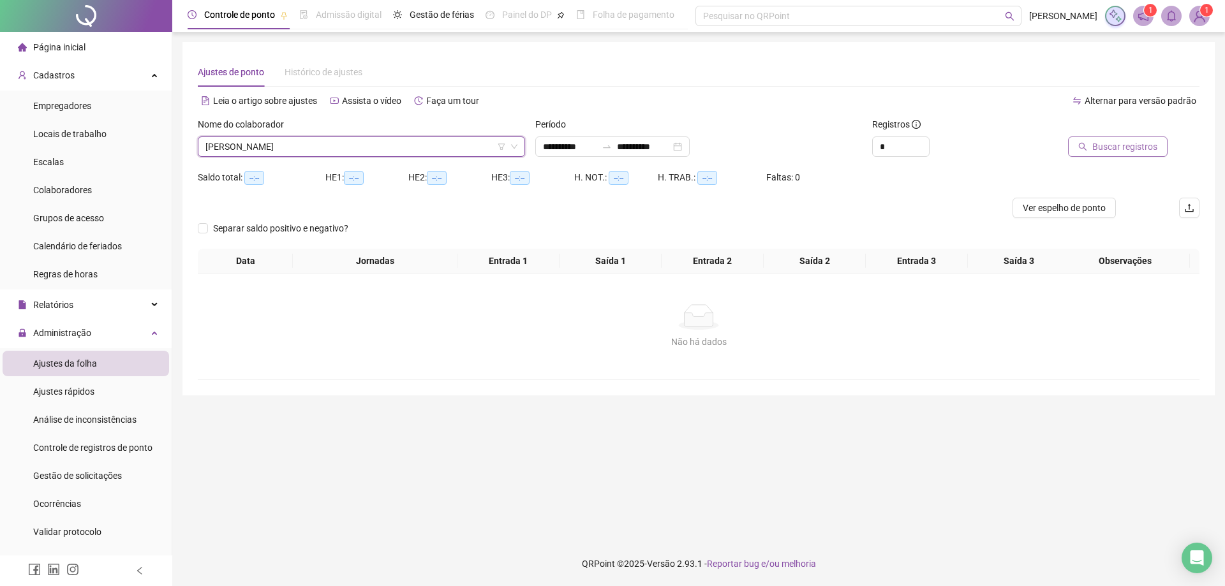
click at [1118, 148] on span "Buscar registros" at bounding box center [1125, 147] width 65 height 14
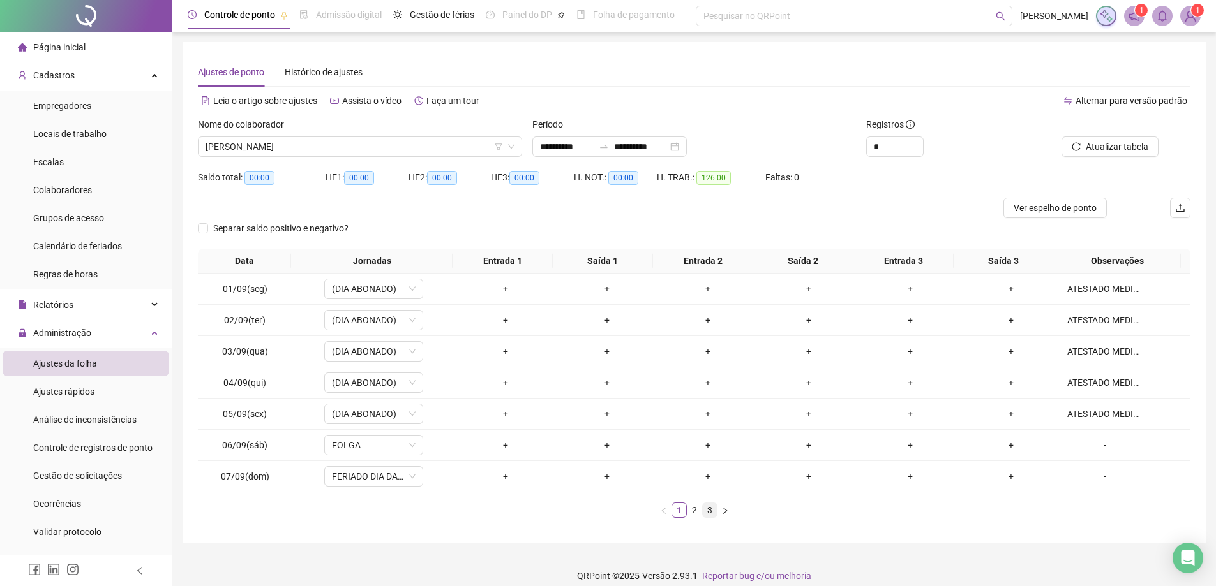
click at [712, 511] on link "3" at bounding box center [710, 511] width 14 height 14
